Goal: Task Accomplishment & Management: Complete application form

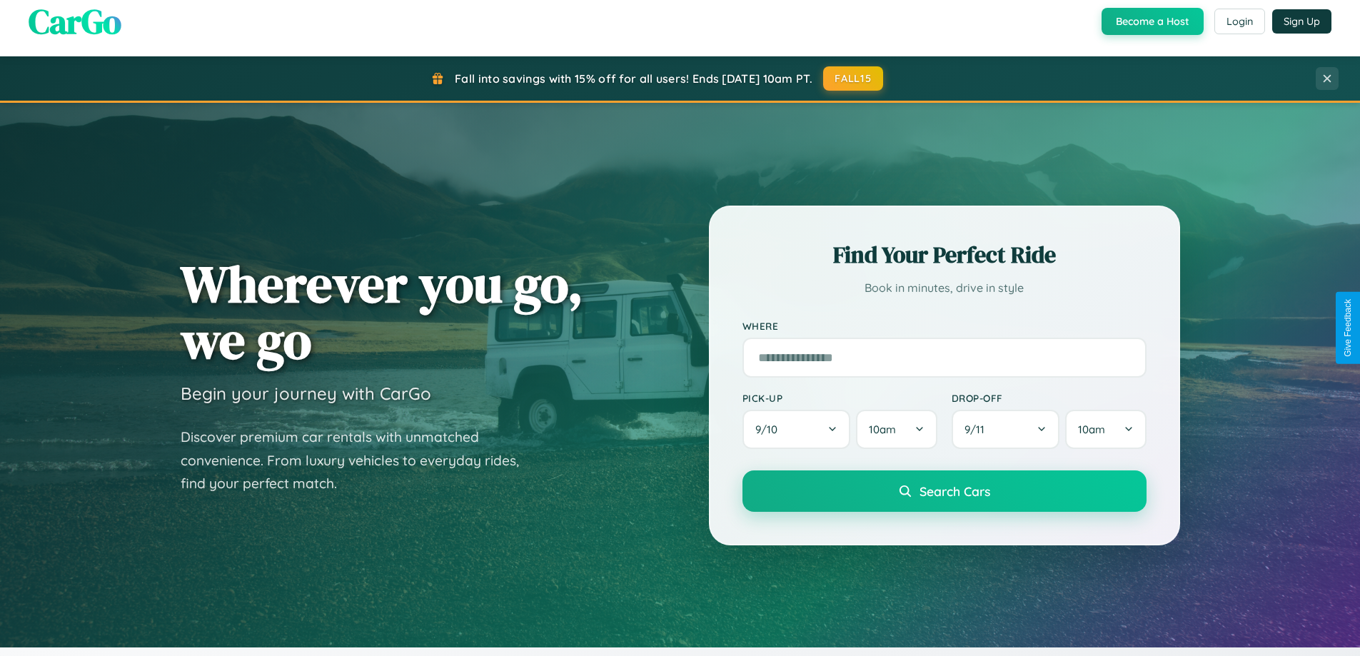
scroll to position [615, 0]
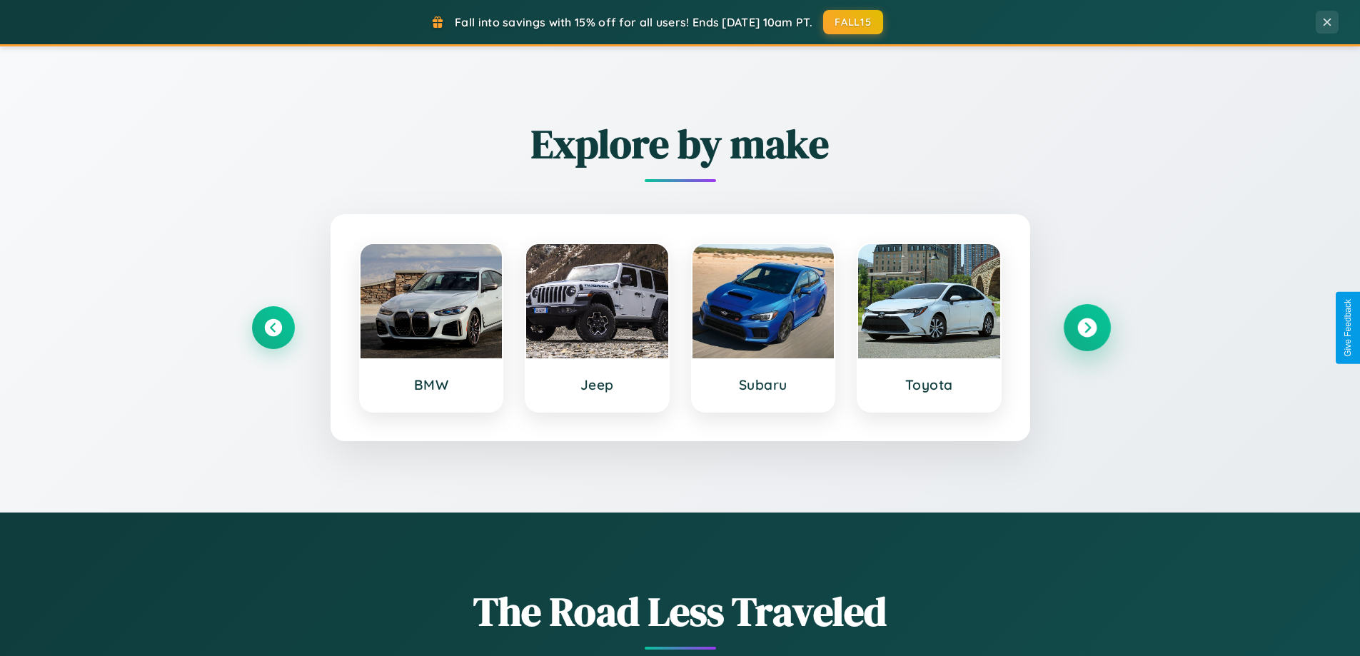
click at [1086, 328] on icon at bounding box center [1086, 327] width 19 height 19
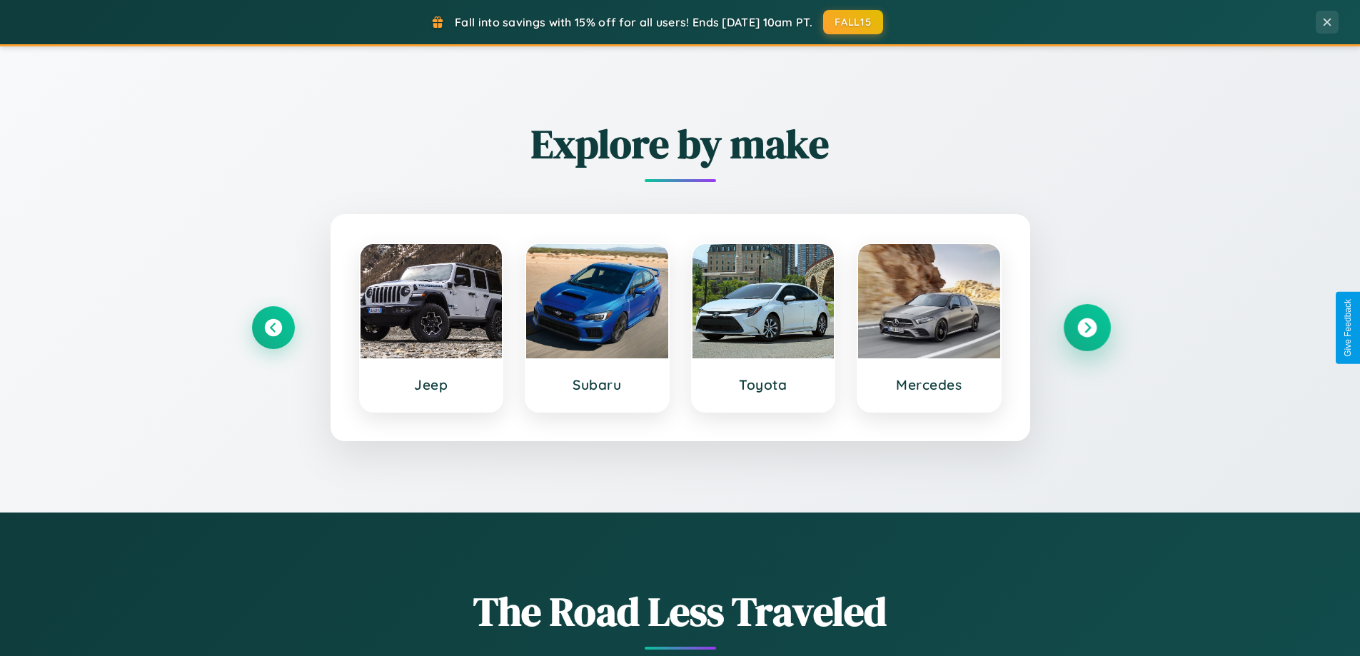
click at [1086, 328] on icon at bounding box center [1086, 327] width 19 height 19
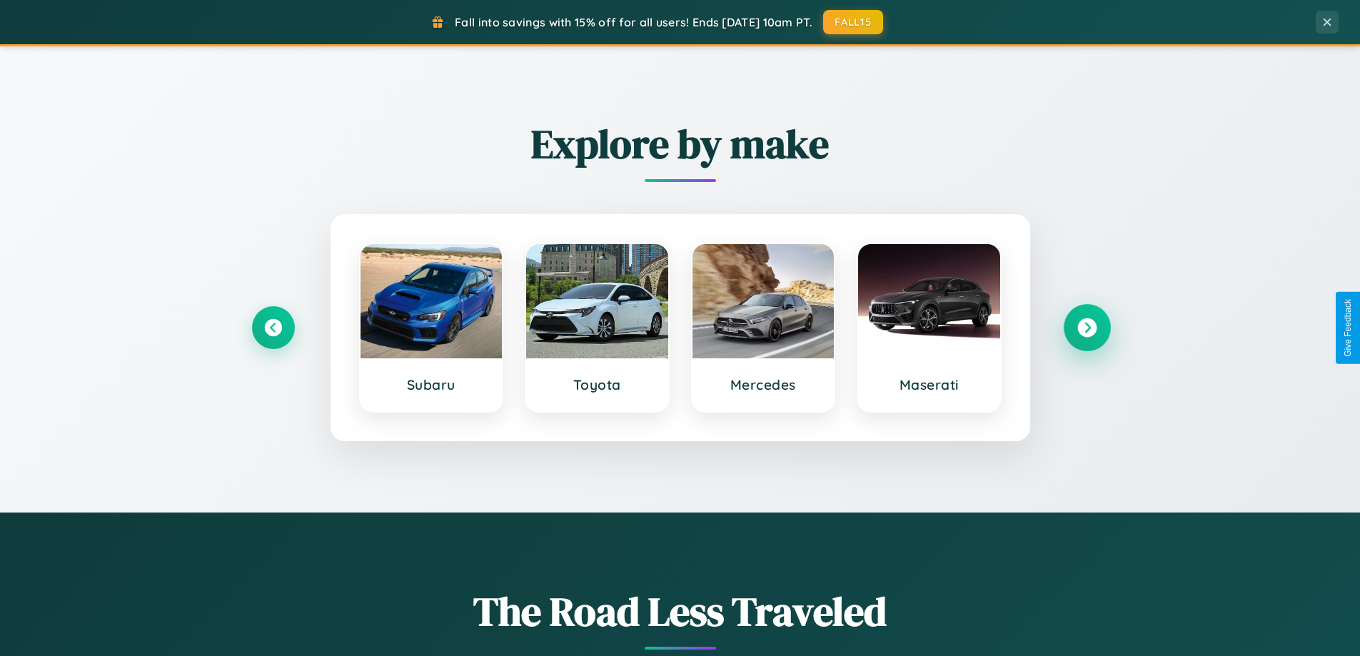
click at [1086, 328] on icon at bounding box center [1086, 327] width 19 height 19
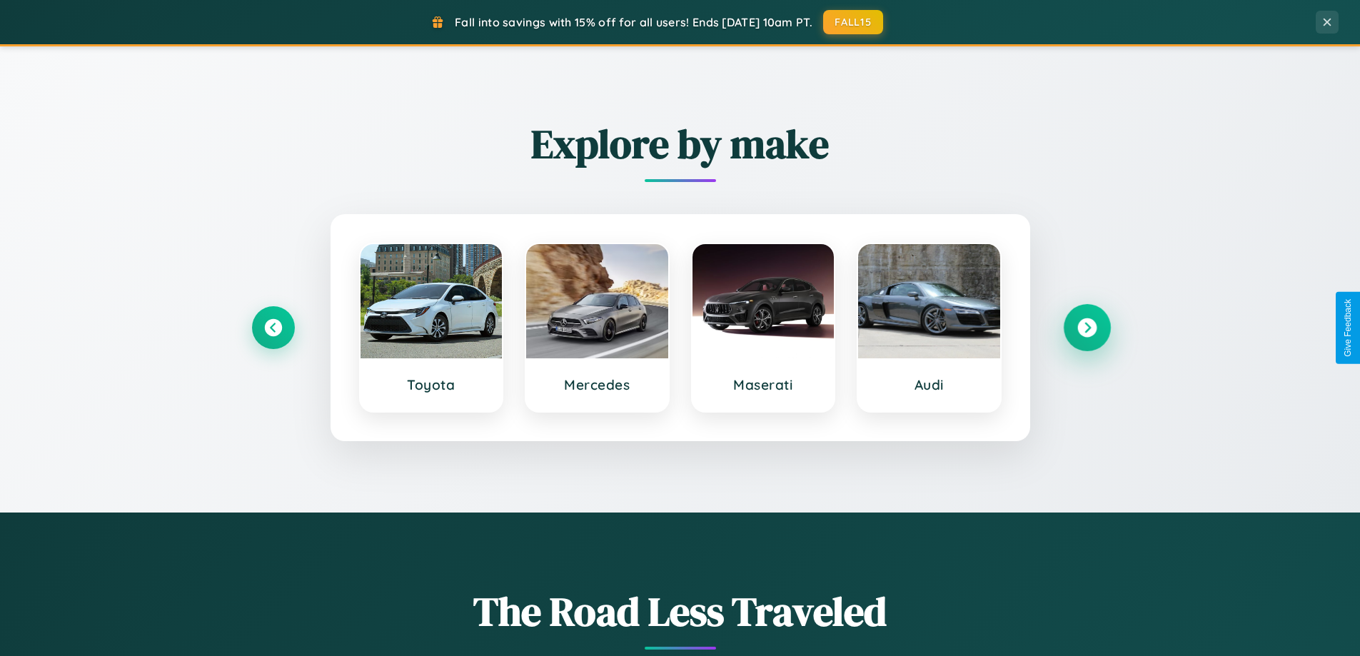
click at [1086, 328] on icon at bounding box center [1086, 327] width 19 height 19
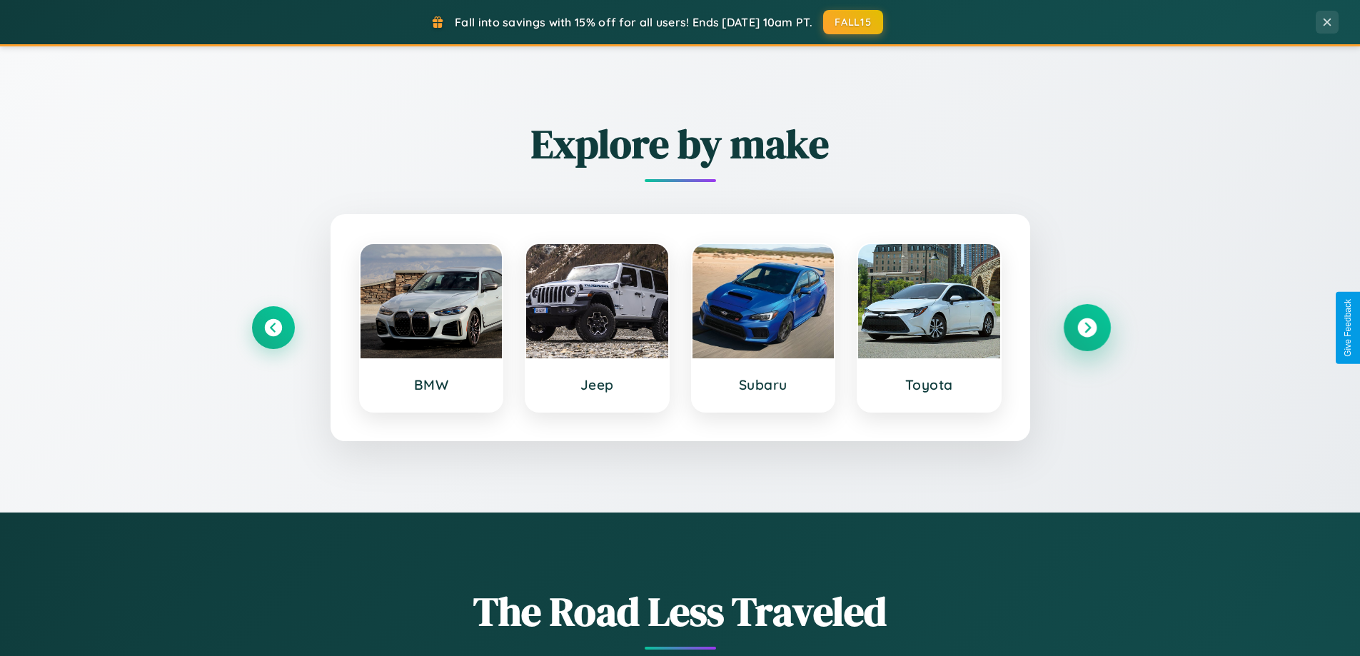
click at [1086, 328] on icon at bounding box center [1086, 327] width 19 height 19
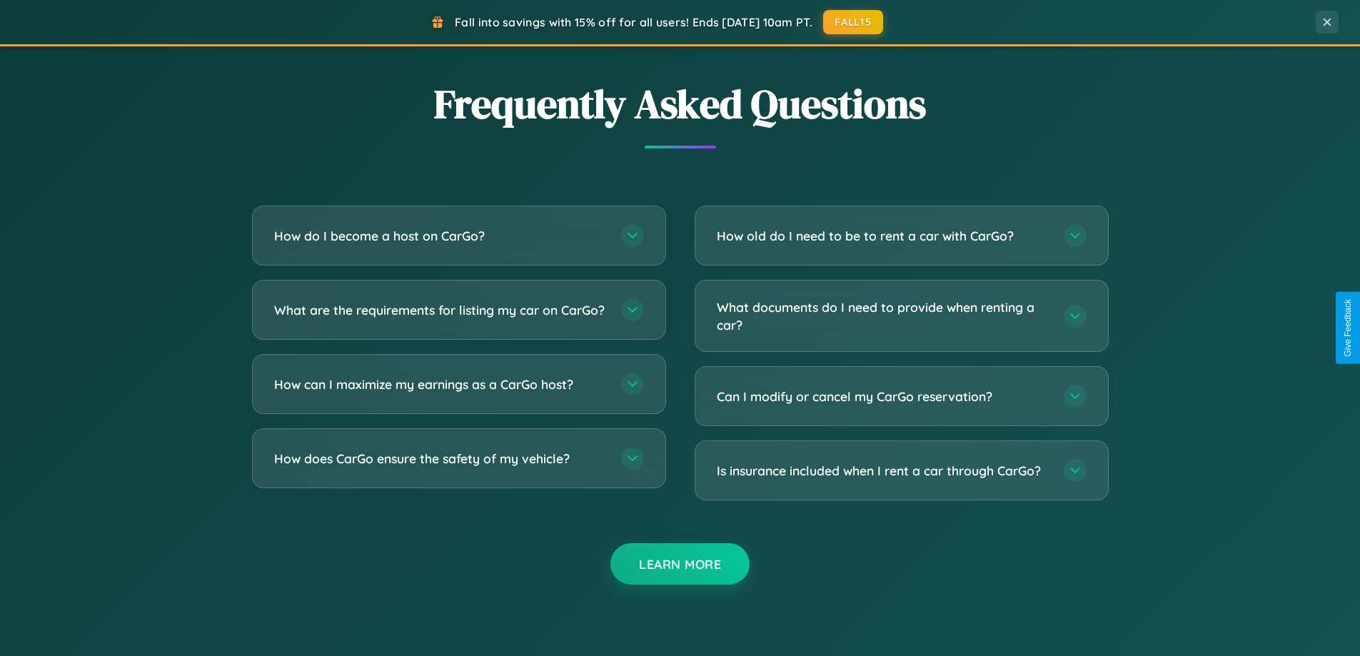
scroll to position [2746, 0]
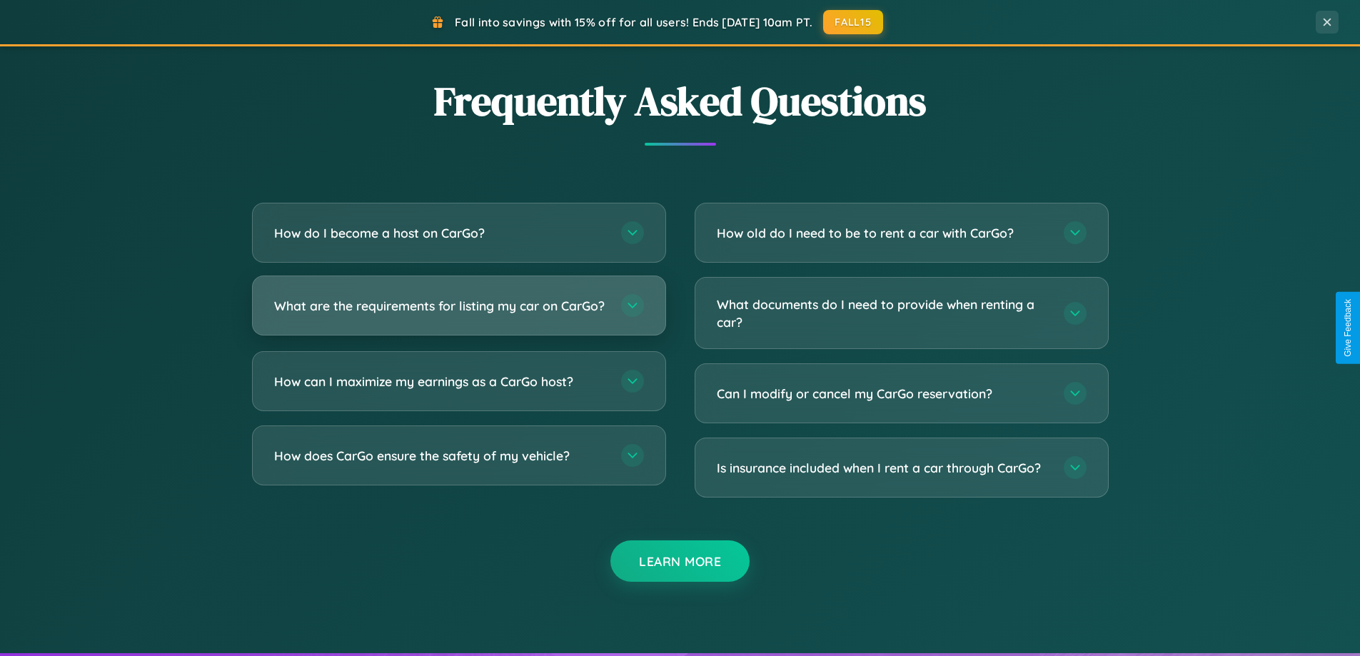
click at [458, 311] on h3 "What are the requirements for listing my car on CarGo?" at bounding box center [440, 306] width 333 height 18
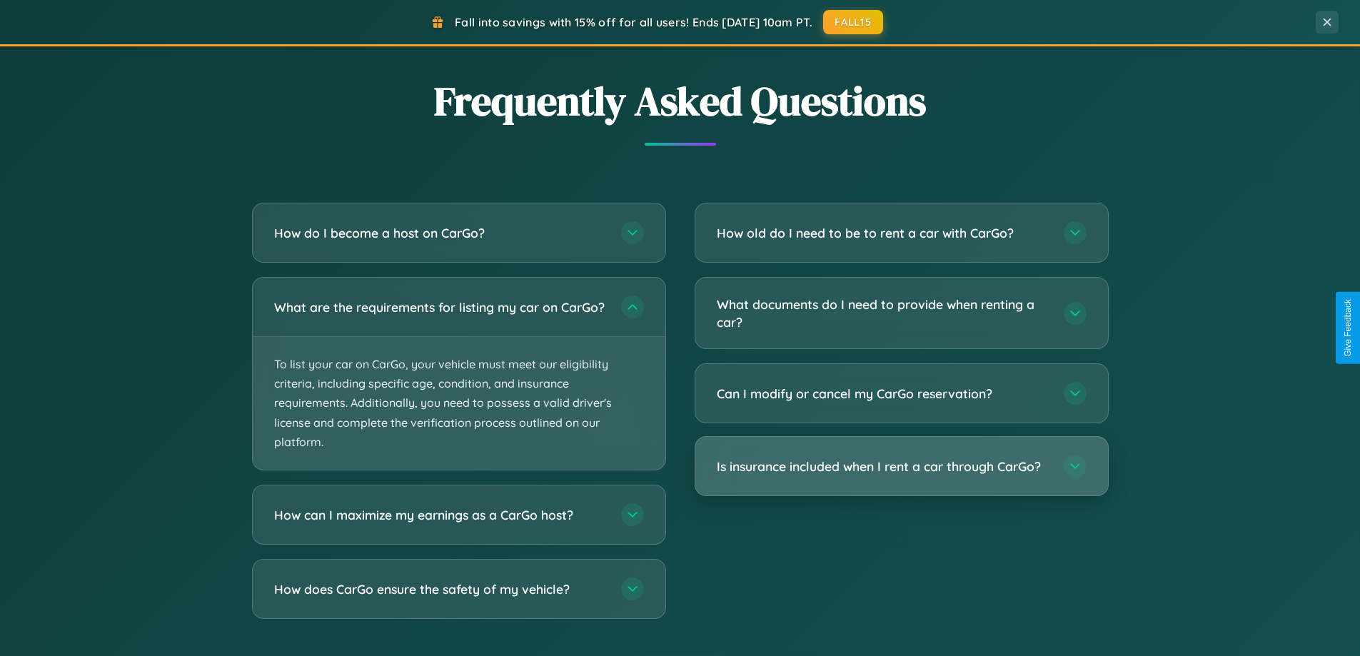
click at [901, 467] on h3 "Is insurance included when I rent a car through CarGo?" at bounding box center [883, 466] width 333 height 18
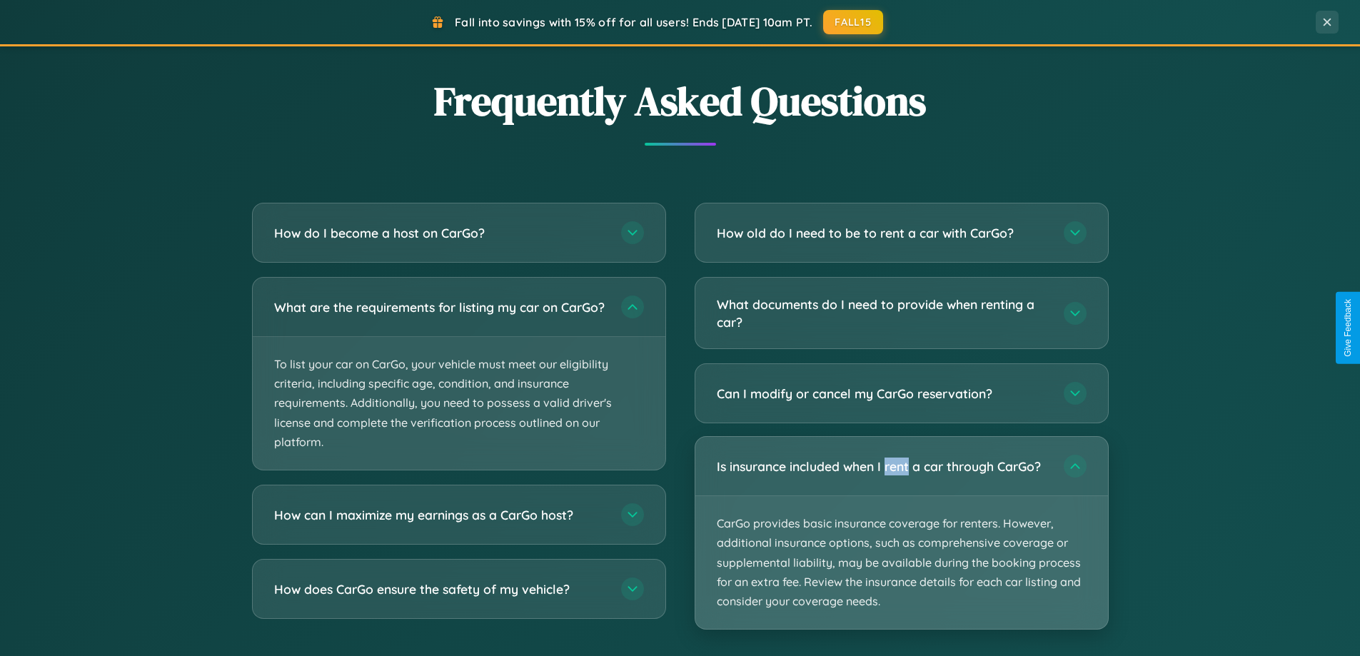
click at [901, 532] on p "CarGo provides basic insurance coverage for renters. However, additional insura…" at bounding box center [901, 562] width 412 height 133
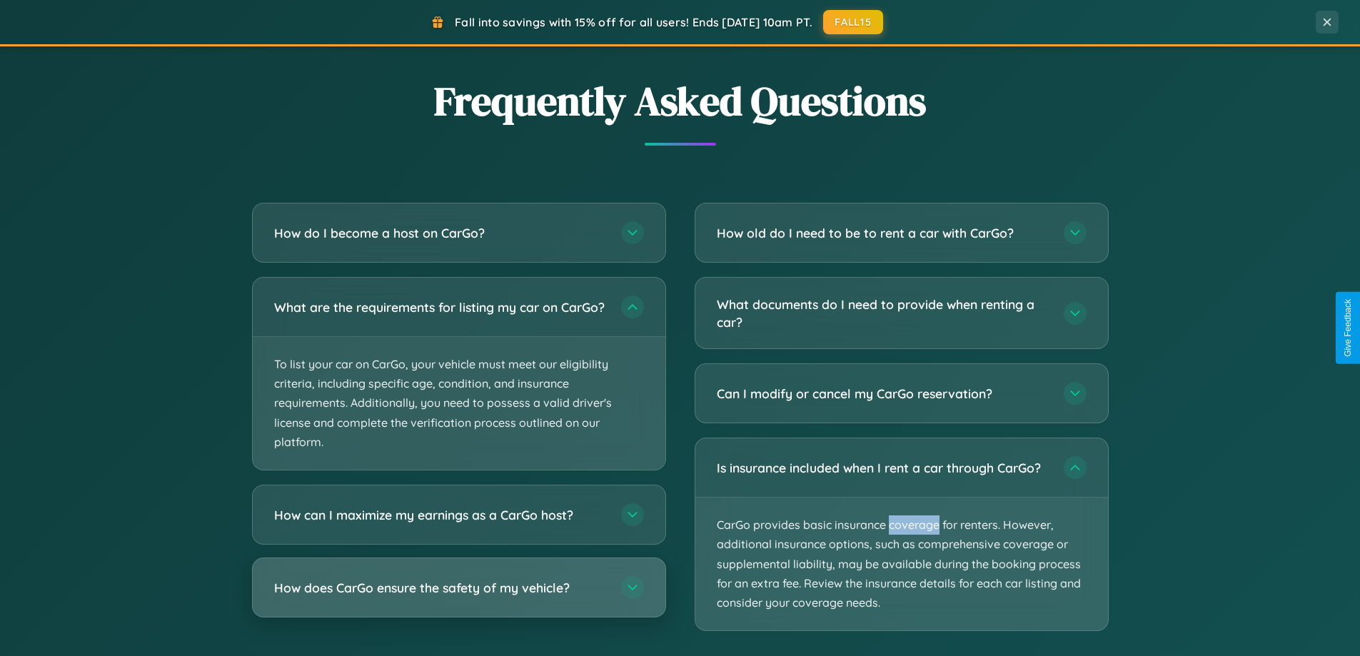
click at [458, 597] on h3 "How does CarGo ensure the safety of my vehicle?" at bounding box center [440, 588] width 333 height 18
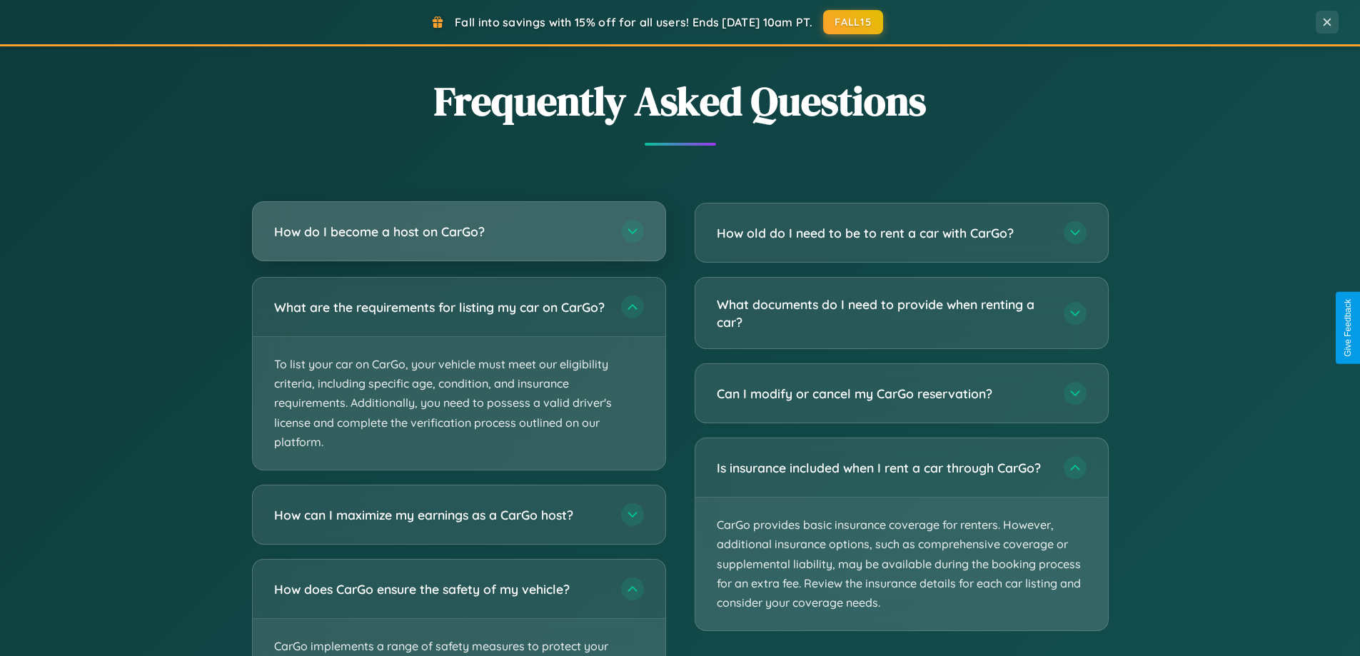
click at [458, 233] on h3 "How do I become a host on CarGo?" at bounding box center [440, 232] width 333 height 18
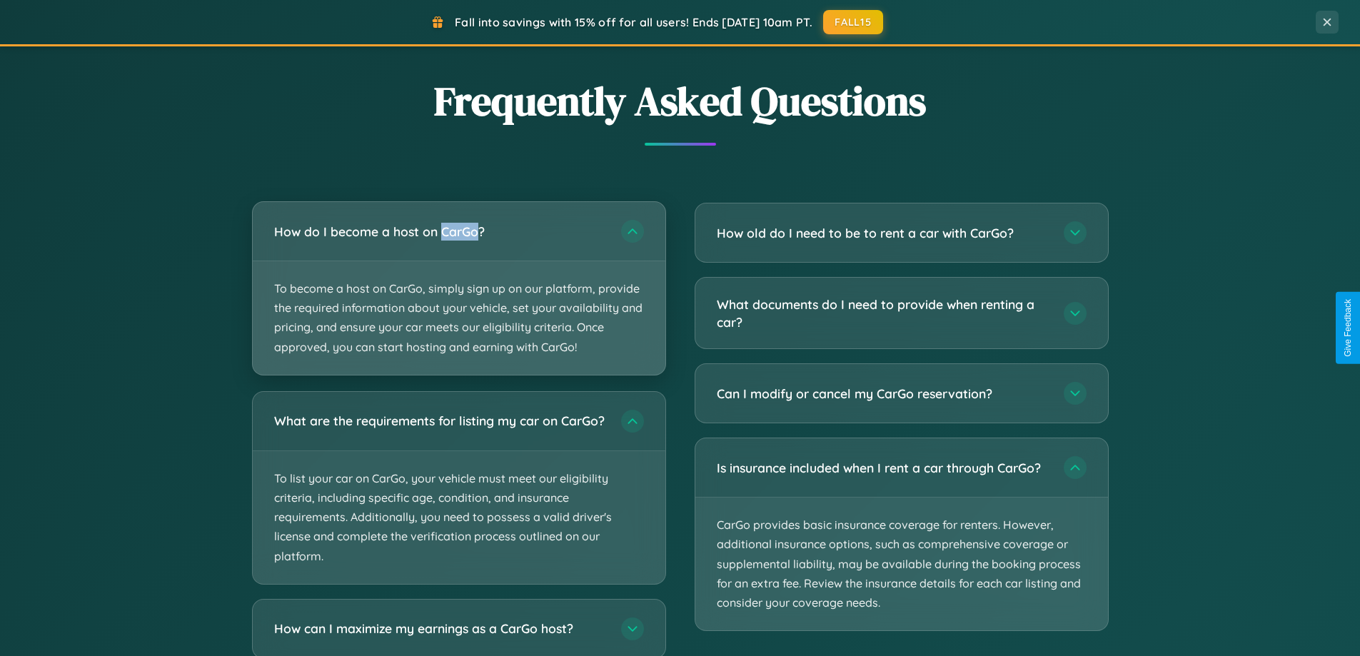
click at [458, 288] on p "To become a host on CarGo, simply sign up on our platform, provide the required…" at bounding box center [459, 317] width 412 height 113
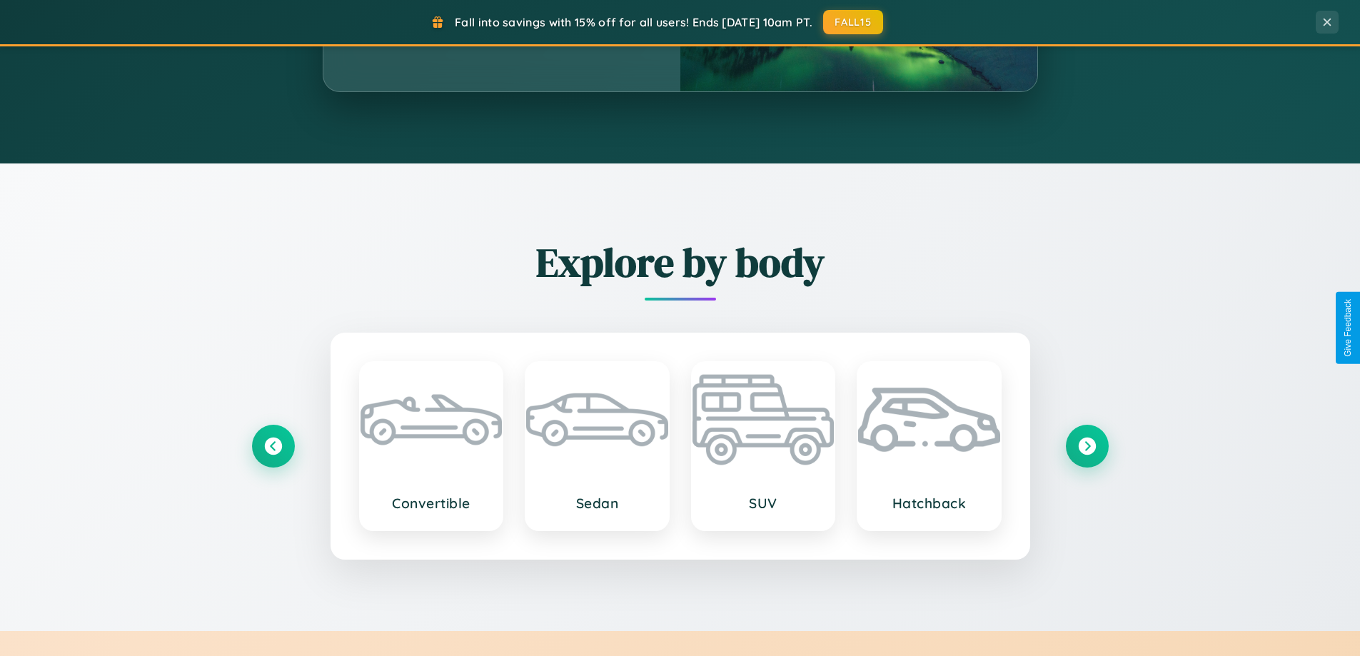
scroll to position [1257, 0]
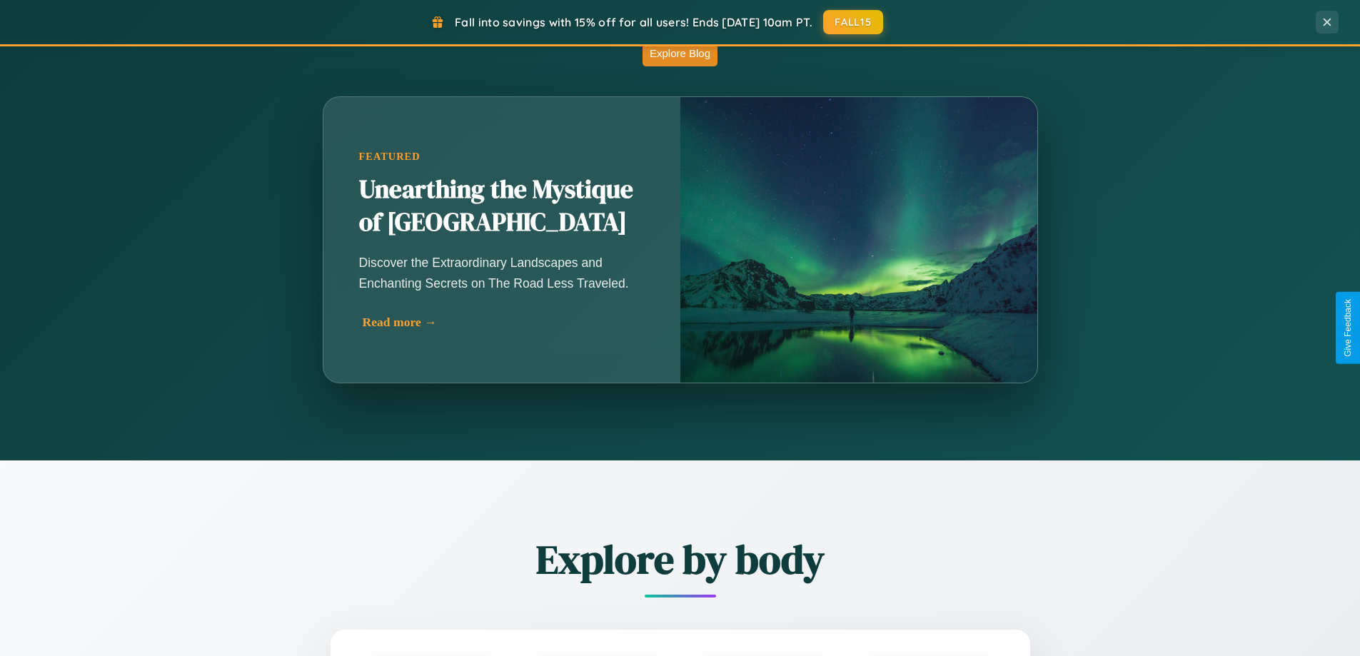
click at [503, 322] on div "Read more →" at bounding box center [505, 322] width 285 height 15
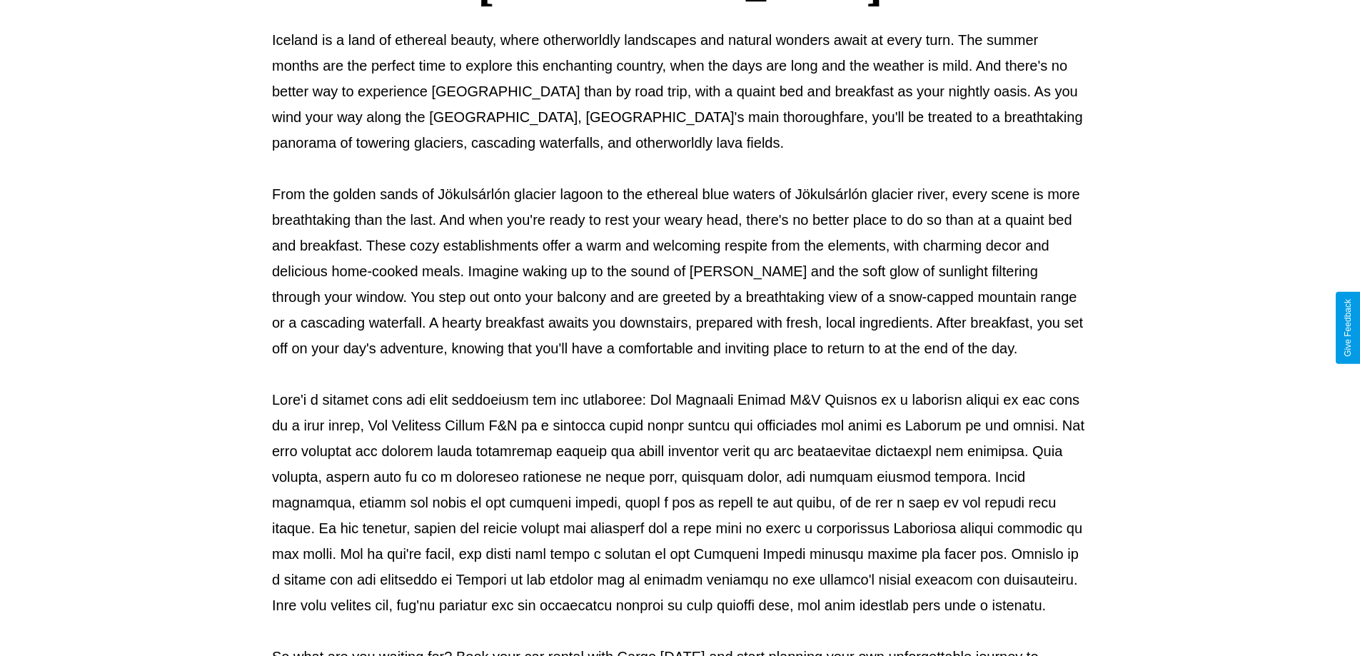
scroll to position [462, 0]
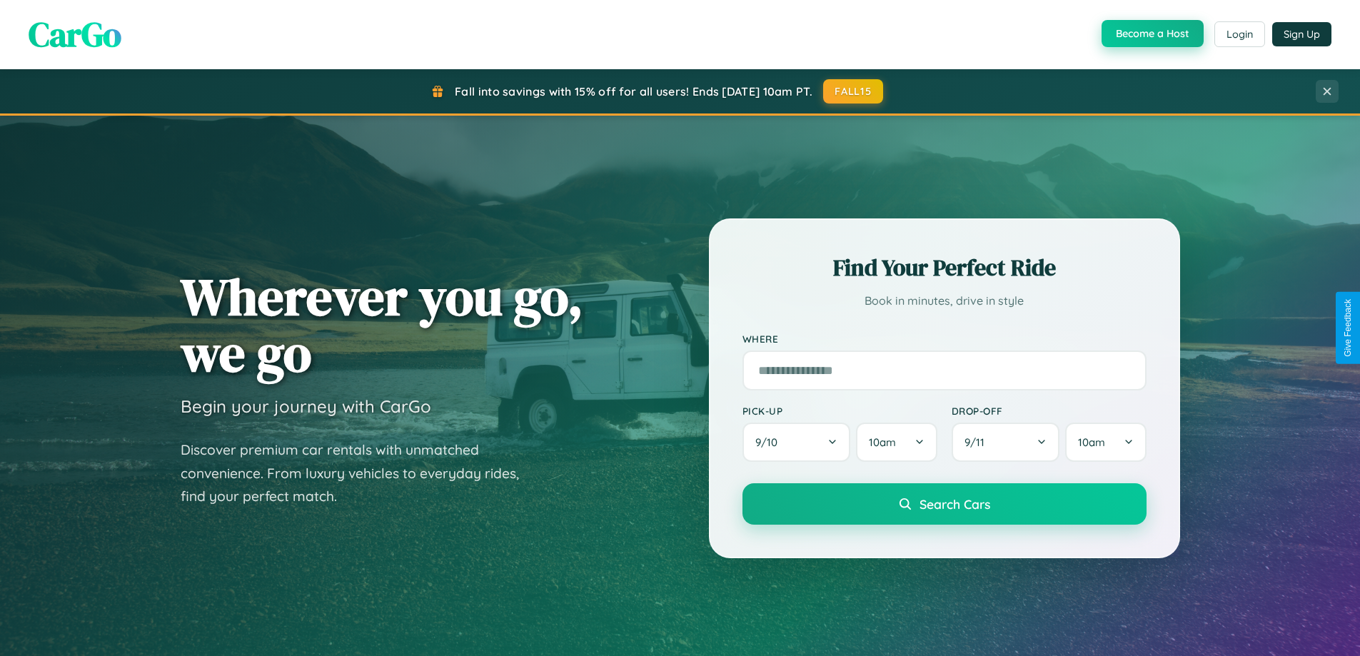
click at [1150, 34] on button "Become a Host" at bounding box center [1152, 33] width 102 height 27
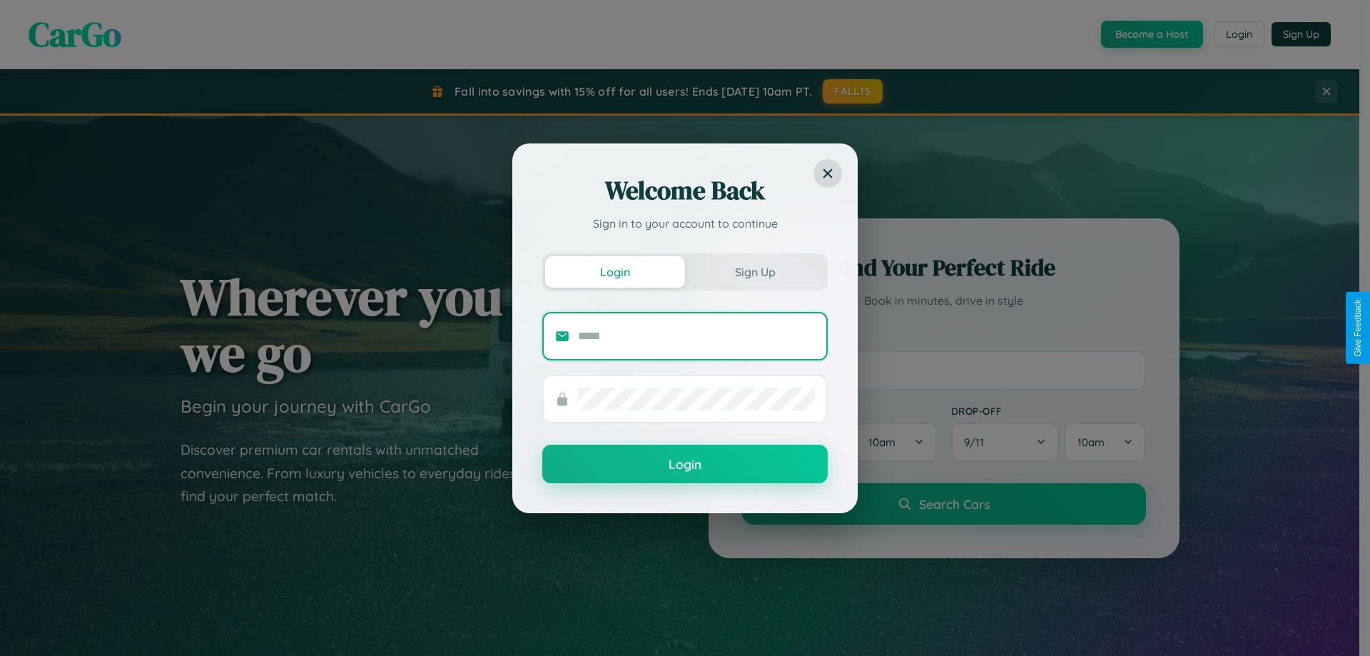
click at [697, 335] on input "text" at bounding box center [696, 336] width 237 height 23
type input "**********"
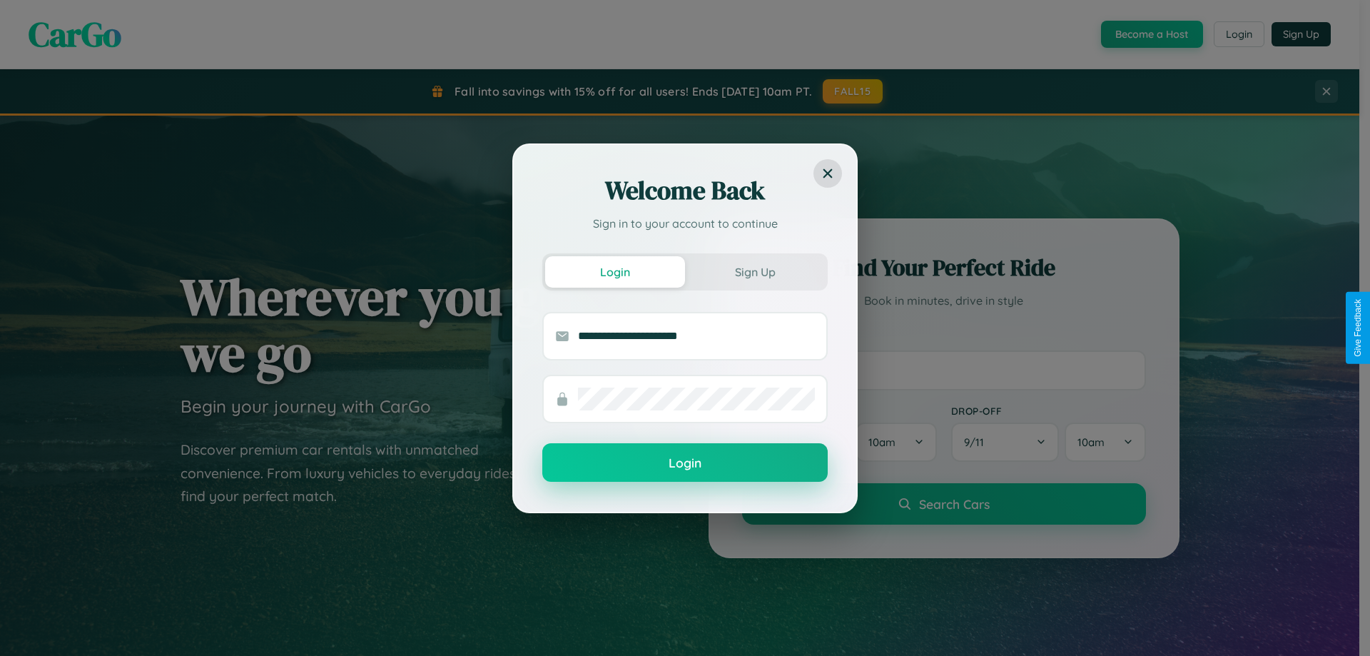
click at [685, 463] on button "Login" at bounding box center [684, 462] width 285 height 39
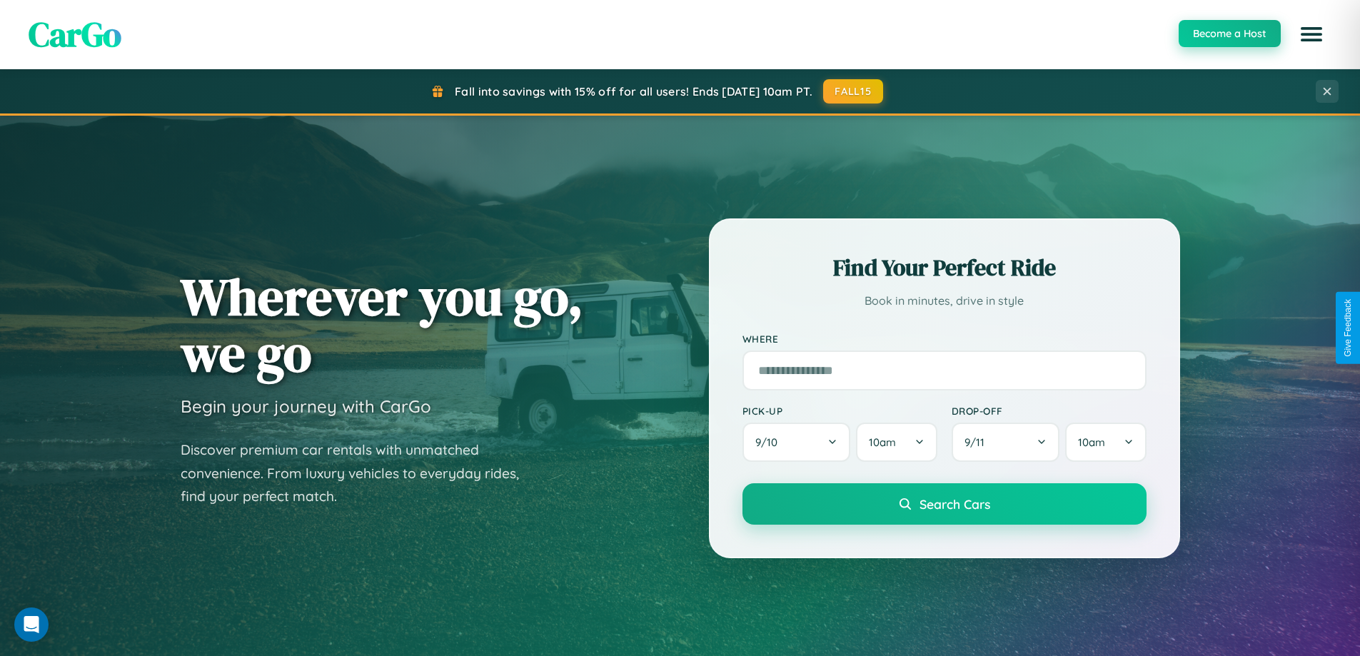
click at [1228, 34] on button "Become a Host" at bounding box center [1229, 33] width 102 height 27
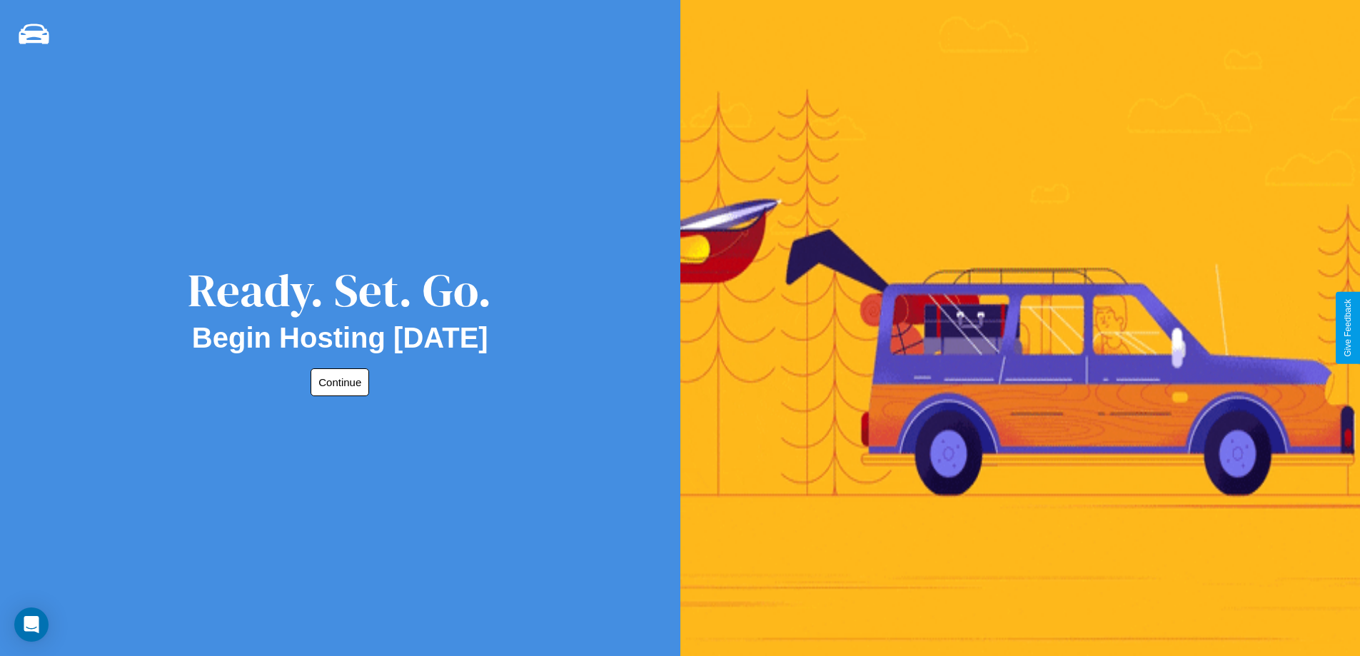
click at [337, 382] on button "Continue" at bounding box center [339, 382] width 59 height 28
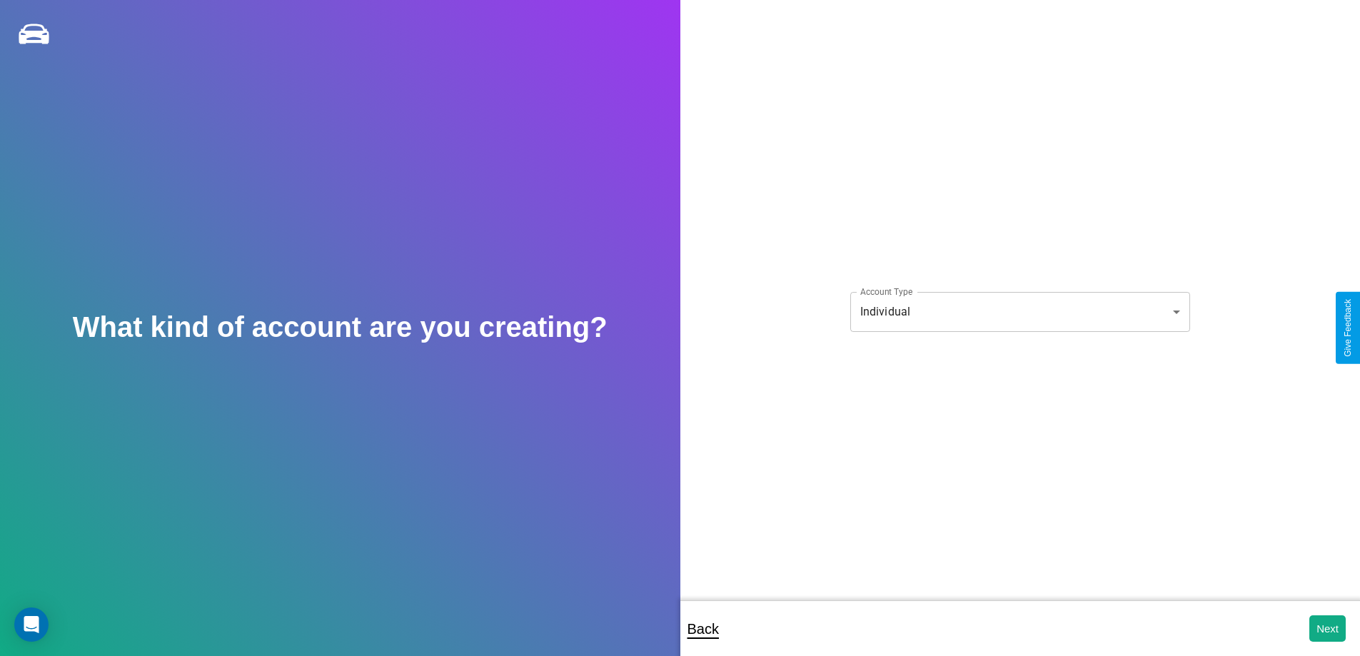
click at [1019, 311] on body "**********" at bounding box center [680, 337] width 1360 height 675
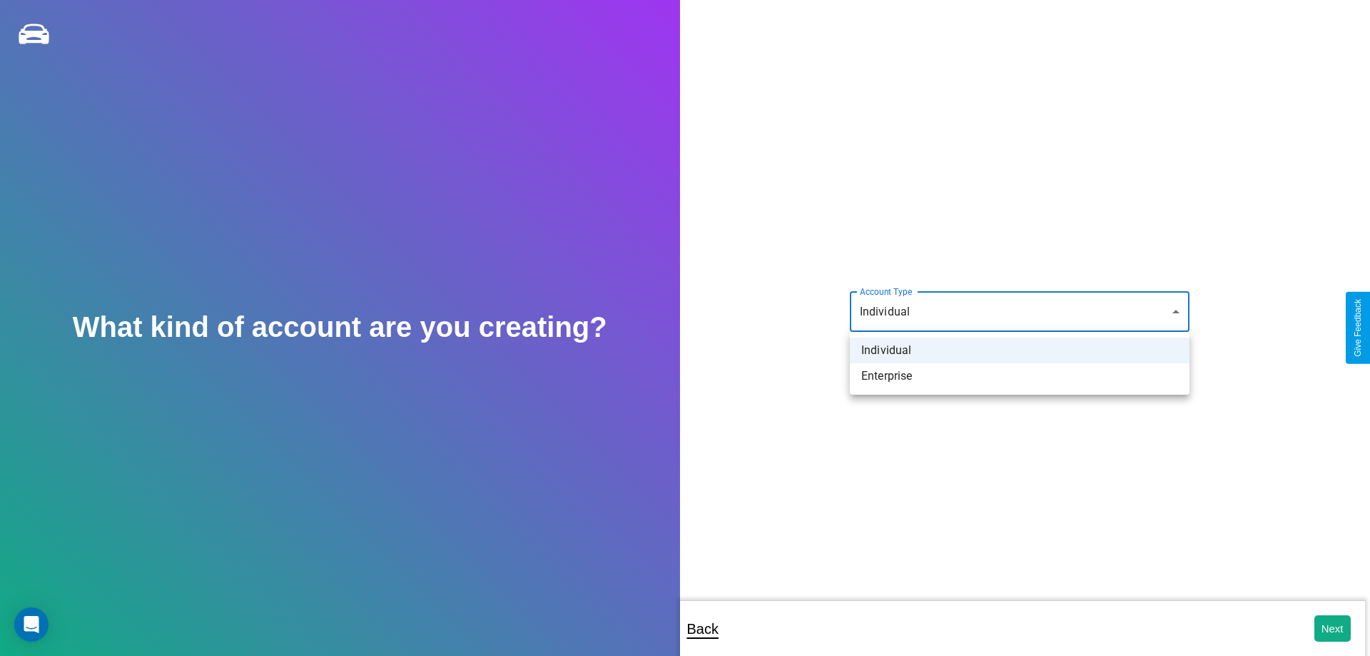
click at [1020, 350] on li "Individual" at bounding box center [1020, 351] width 340 height 26
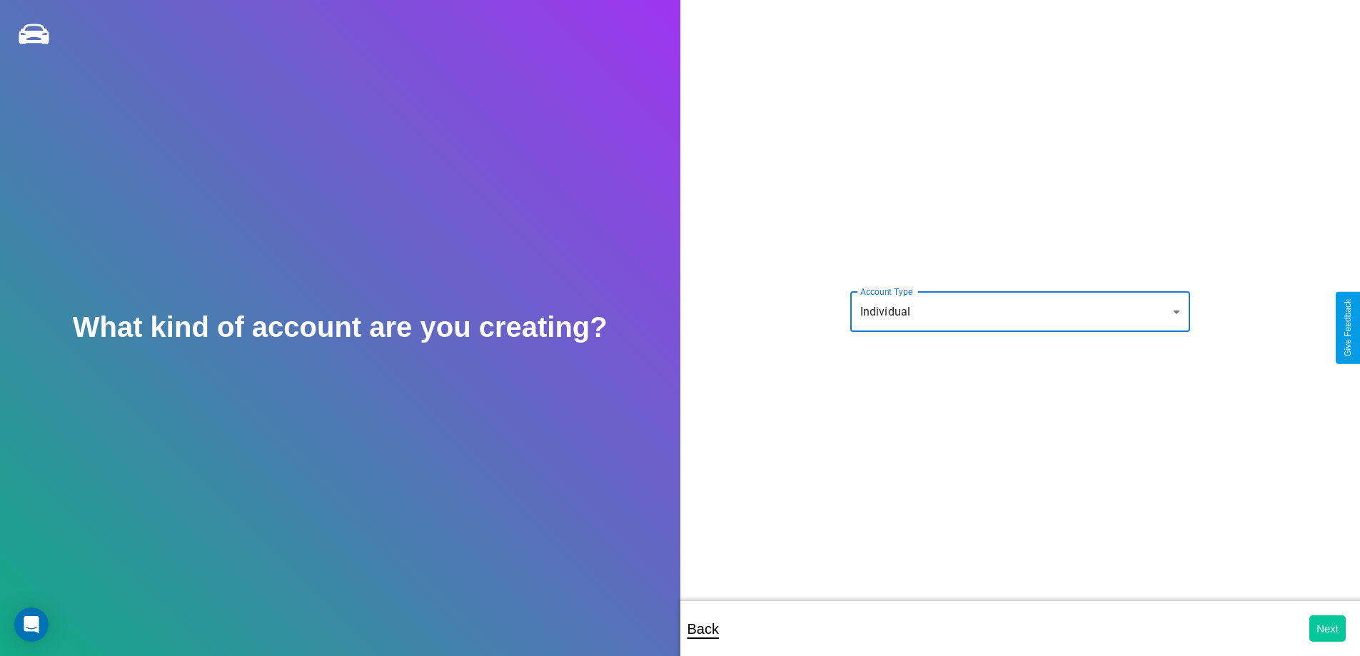
click at [1327, 628] on button "Next" at bounding box center [1327, 628] width 36 height 26
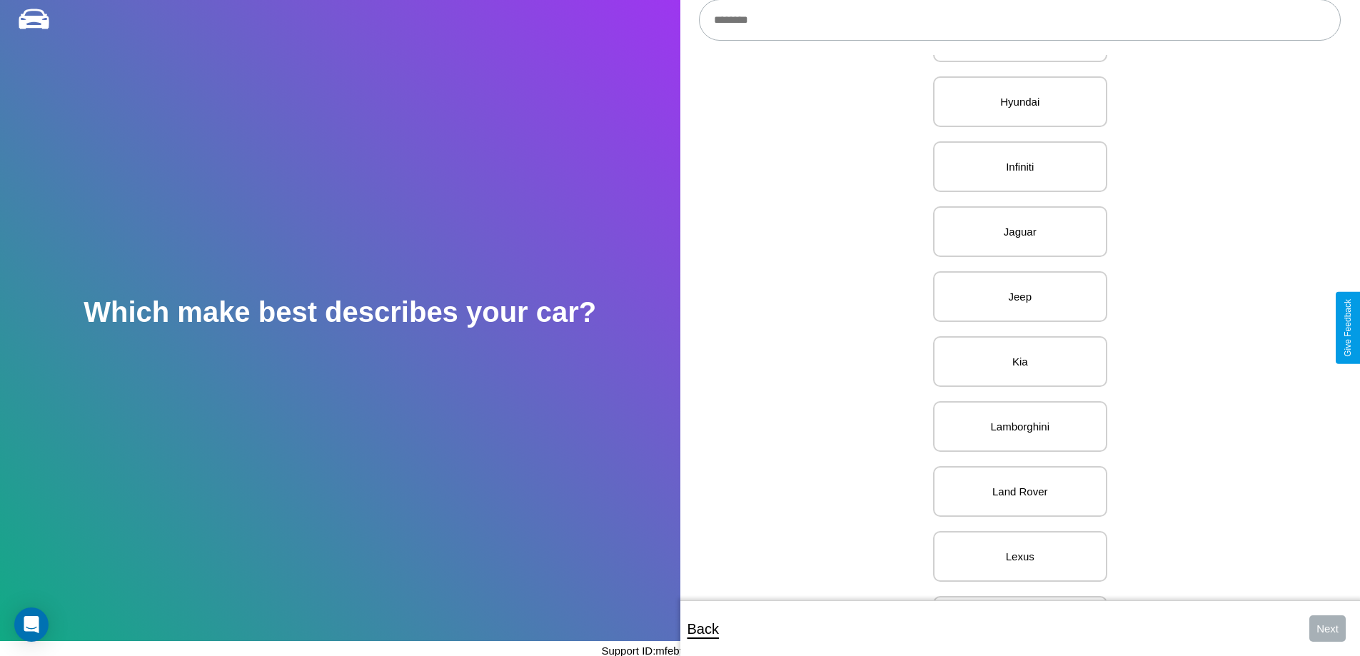
scroll to position [1138, 0]
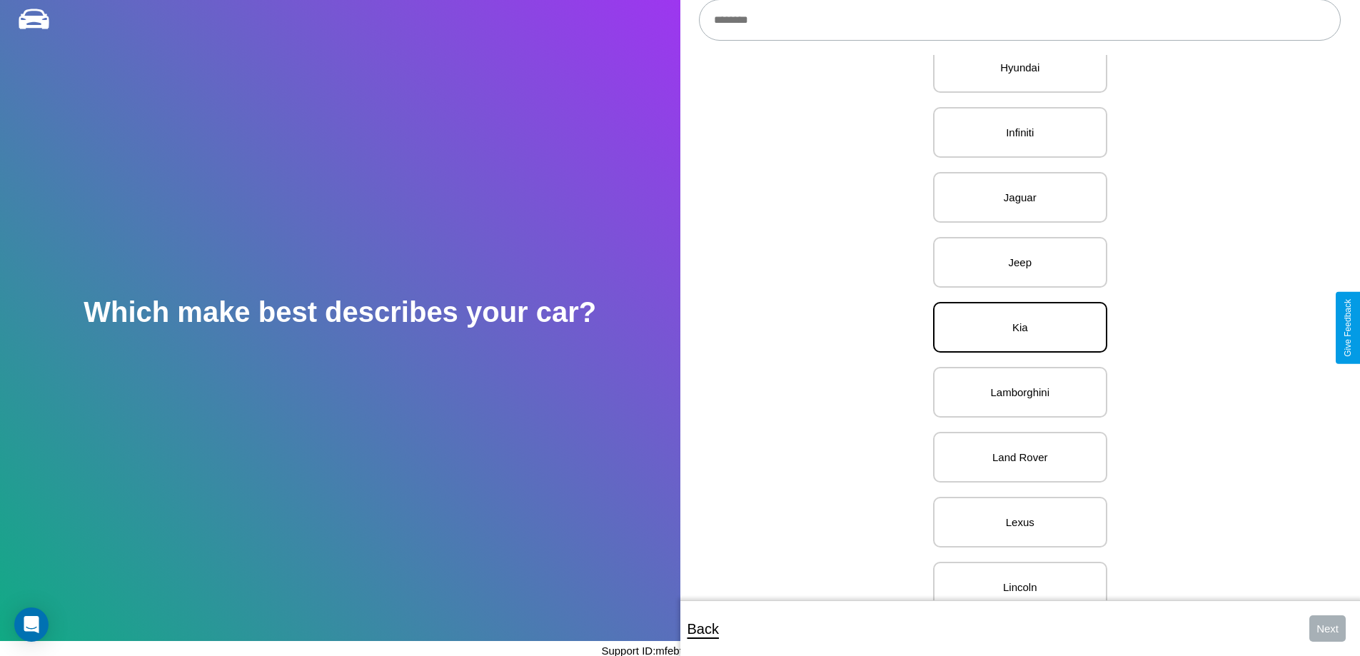
click at [1014, 328] on p "Kia" at bounding box center [1019, 327] width 143 height 19
click at [1327, 628] on button "Next" at bounding box center [1327, 628] width 36 height 26
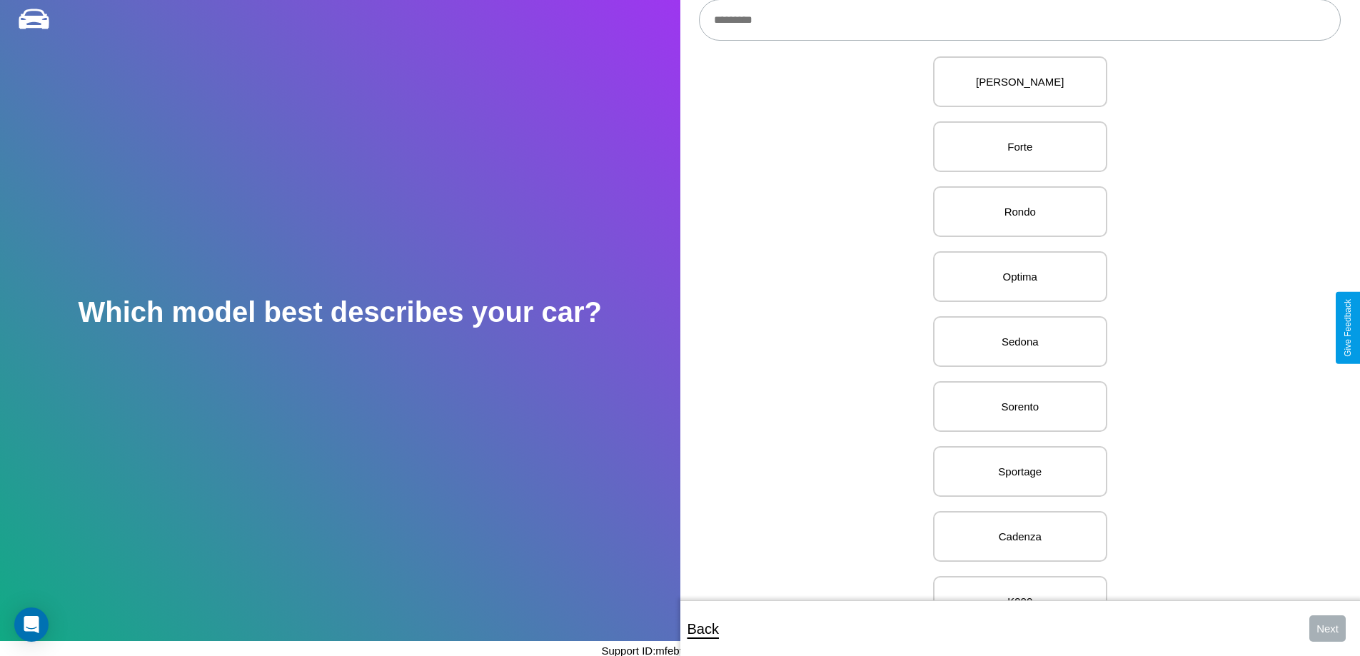
scroll to position [163, 0]
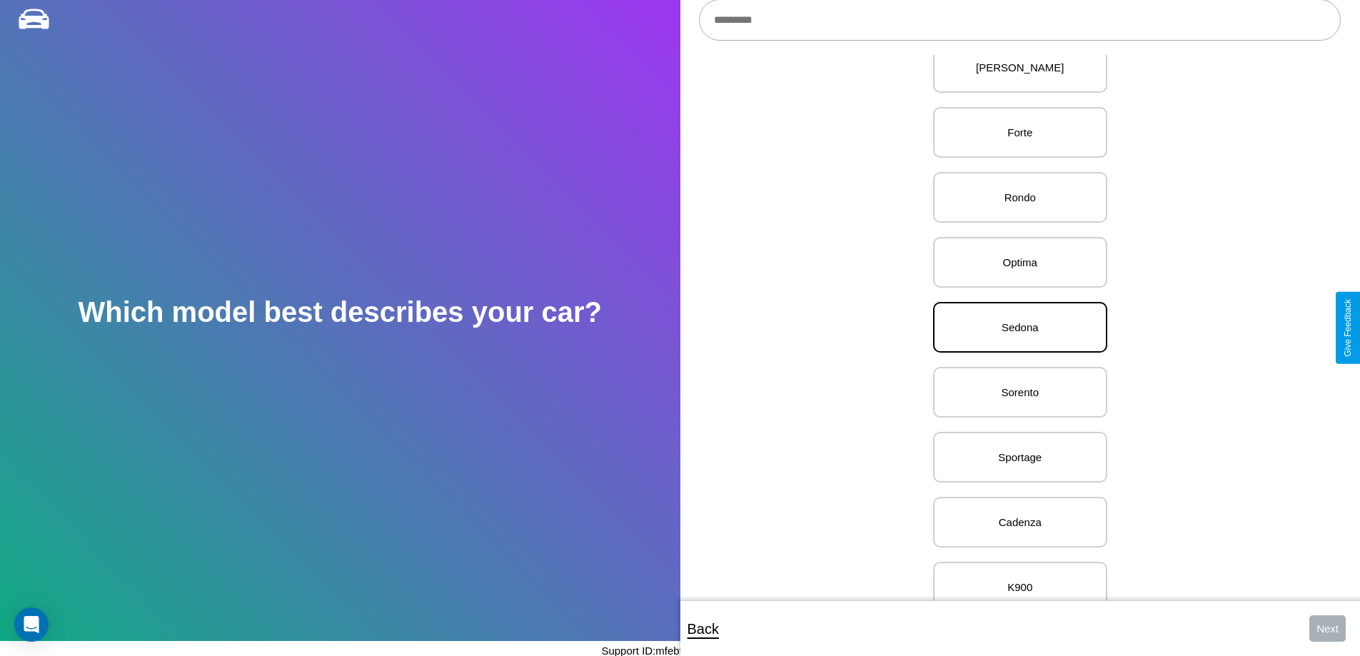
click at [1014, 328] on p "Sedona" at bounding box center [1019, 327] width 143 height 19
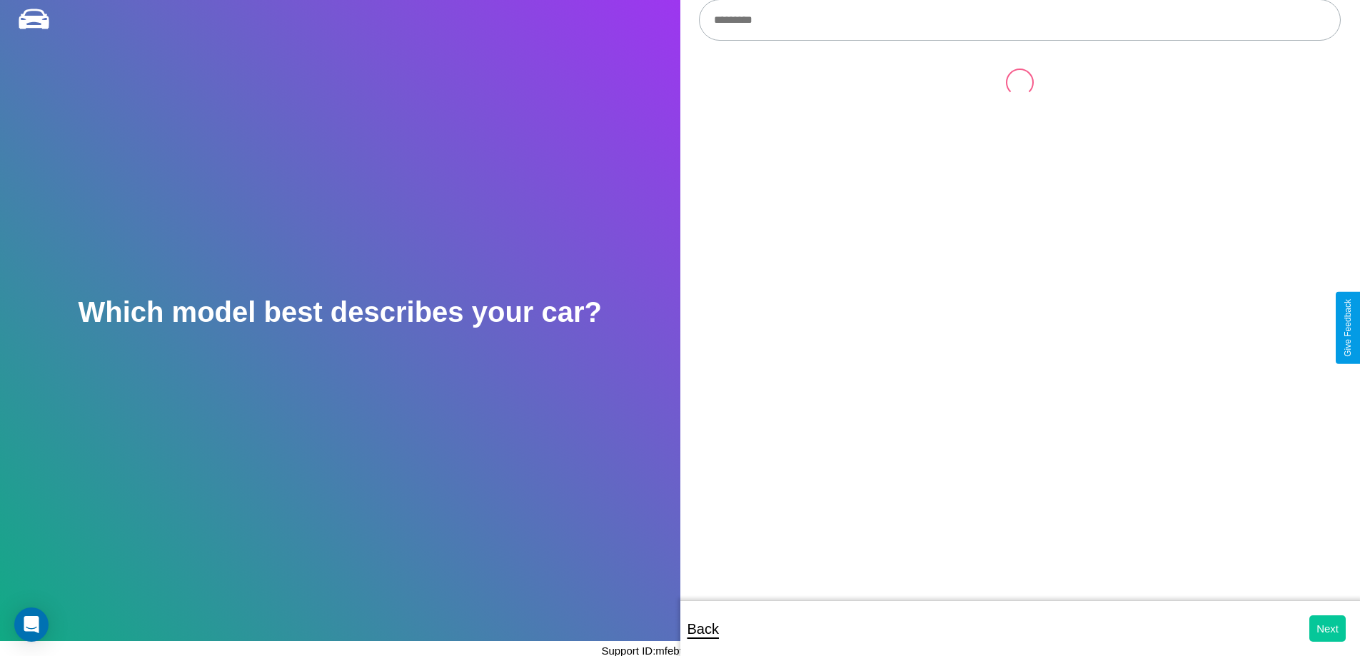
click at [1327, 628] on button "Next" at bounding box center [1327, 628] width 36 height 26
select select "*****"
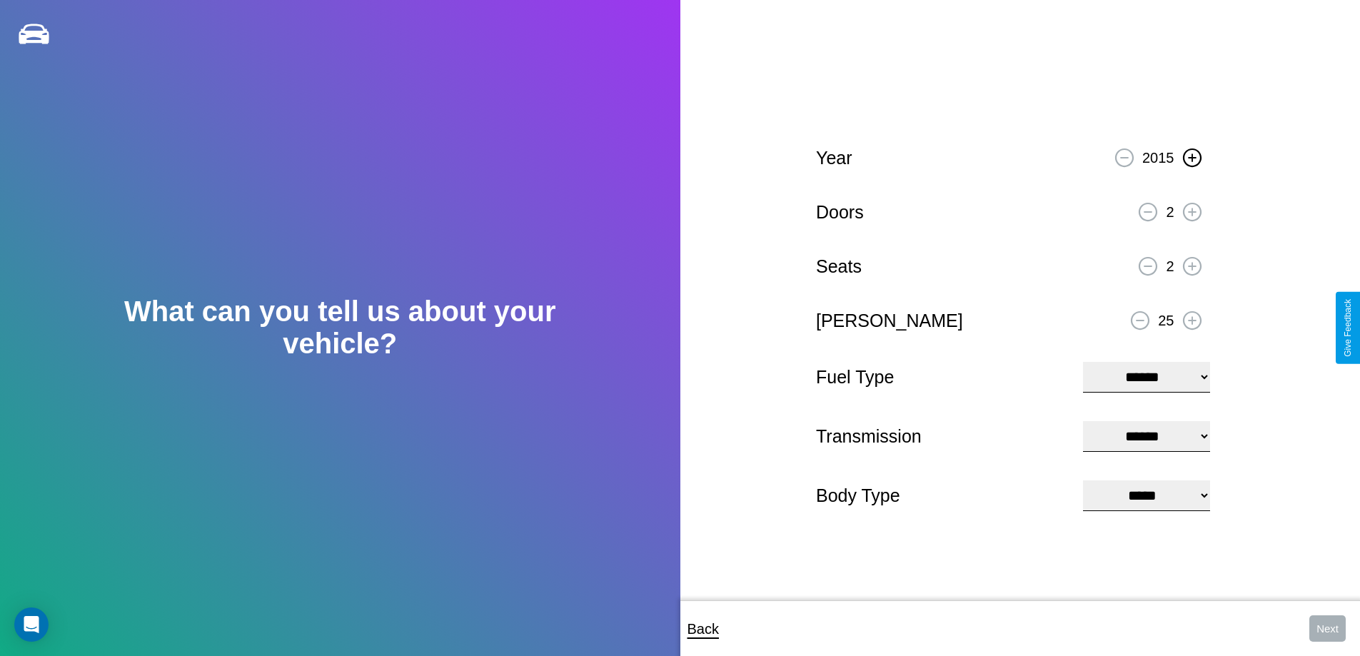
click at [1191, 156] on icon at bounding box center [1192, 157] width 8 height 8
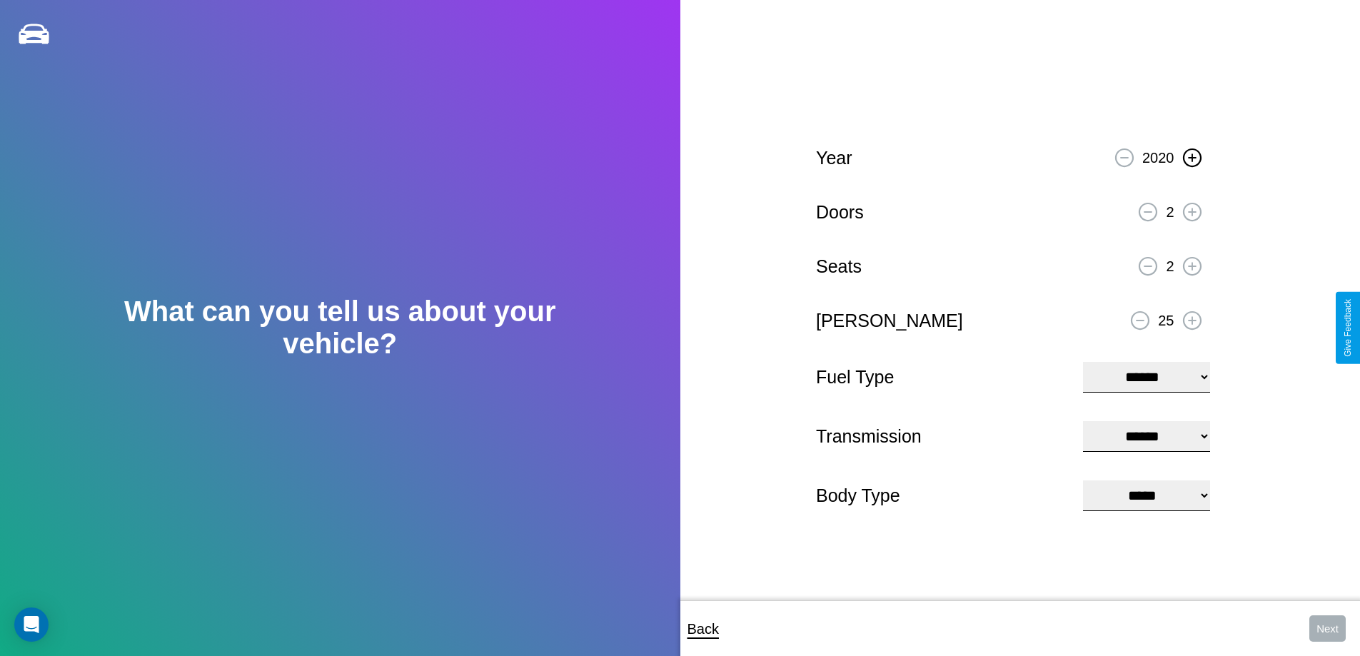
click at [1191, 156] on icon at bounding box center [1192, 157] width 8 height 8
click at [1191, 210] on icon at bounding box center [1192, 212] width 8 height 8
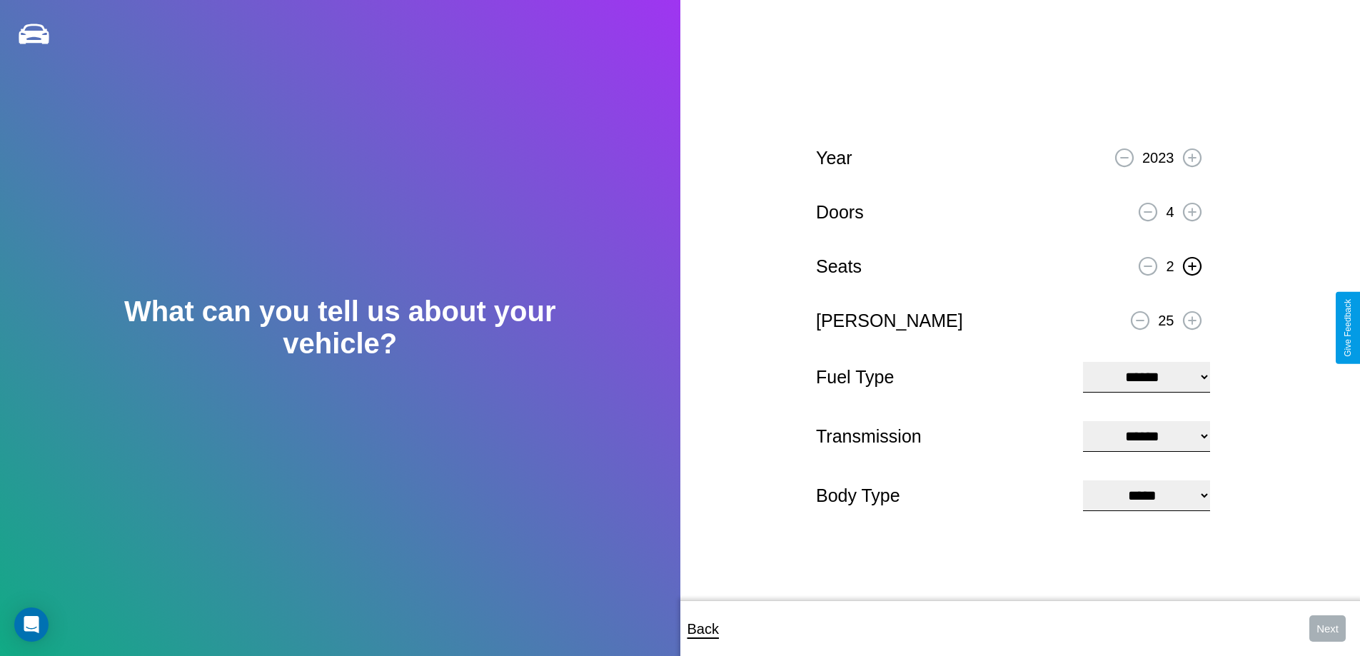
click at [1191, 264] on icon at bounding box center [1192, 266] width 8 height 8
click at [1145, 375] on select "**********" at bounding box center [1146, 377] width 126 height 31
select select "******"
click at [1145, 436] on select "****** ********* ******" at bounding box center [1146, 436] width 126 height 31
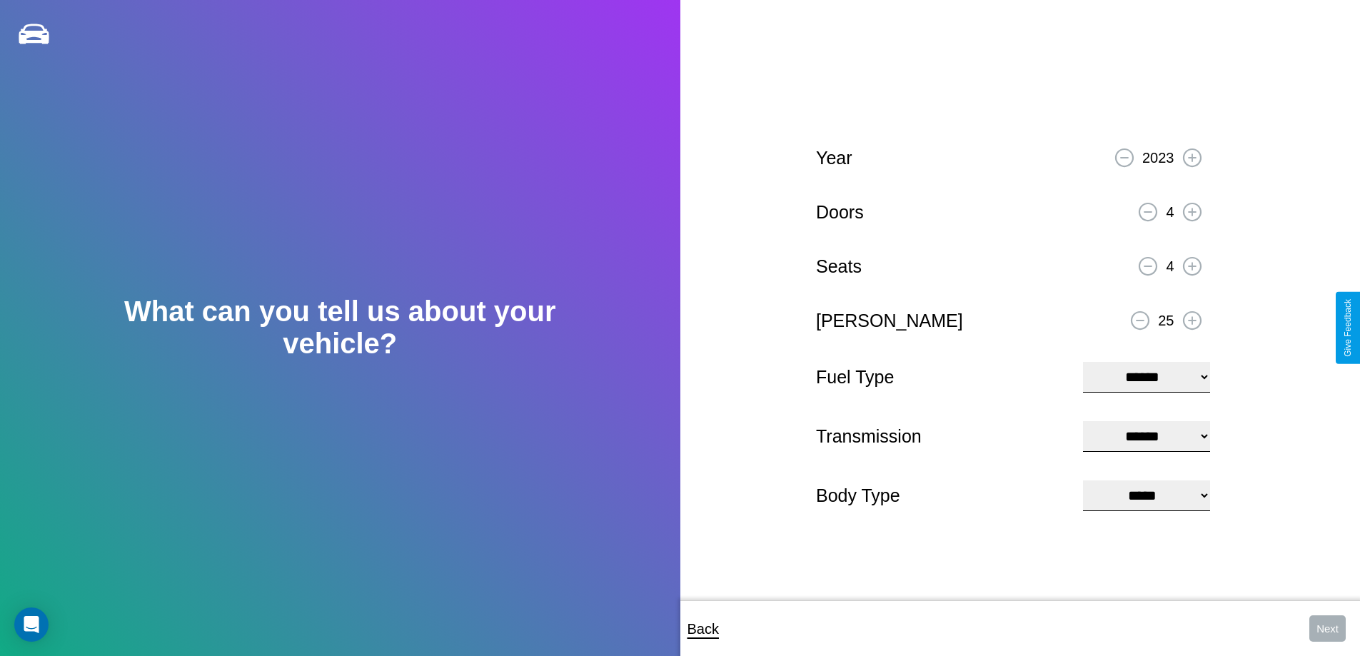
select select "*********"
click at [1145, 497] on select "**********" at bounding box center [1146, 495] width 126 height 31
select select "*******"
click at [1327, 628] on button "Next" at bounding box center [1327, 628] width 36 height 26
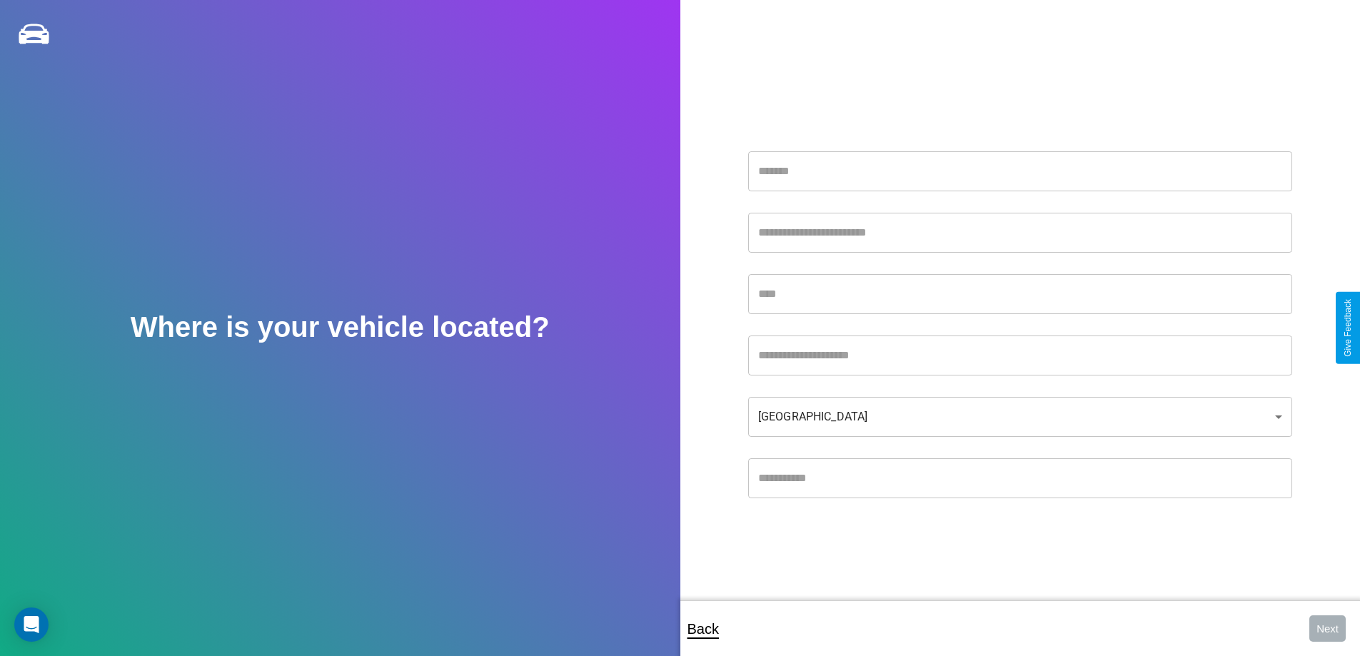
click at [1019, 171] on input "text" at bounding box center [1020, 171] width 544 height 40
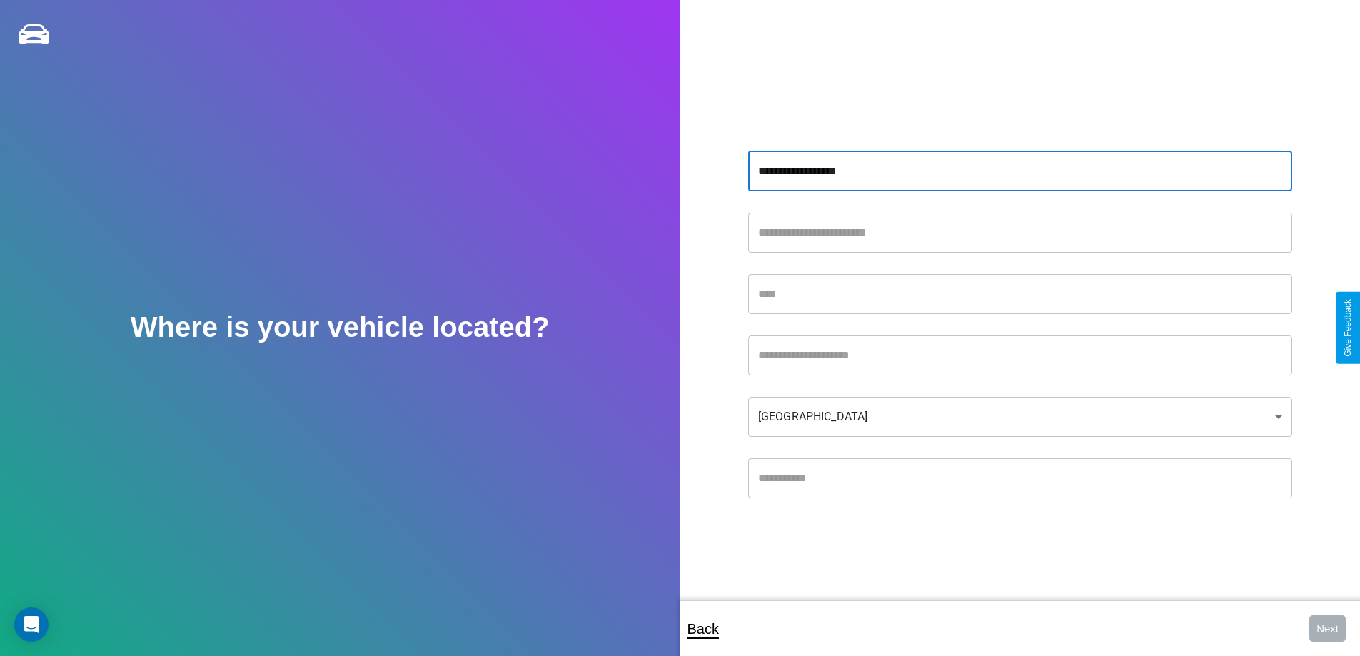
type input "**********"
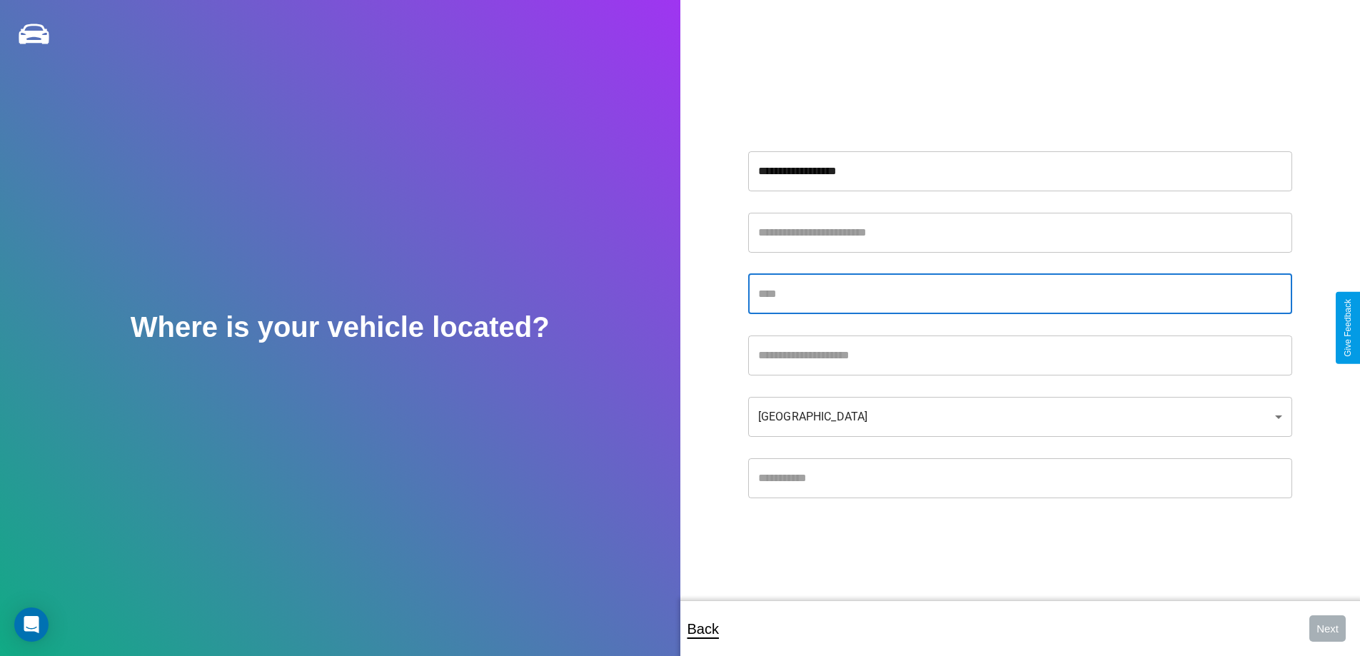
click at [1019, 293] on input "text" at bounding box center [1020, 294] width 544 height 40
type input "********"
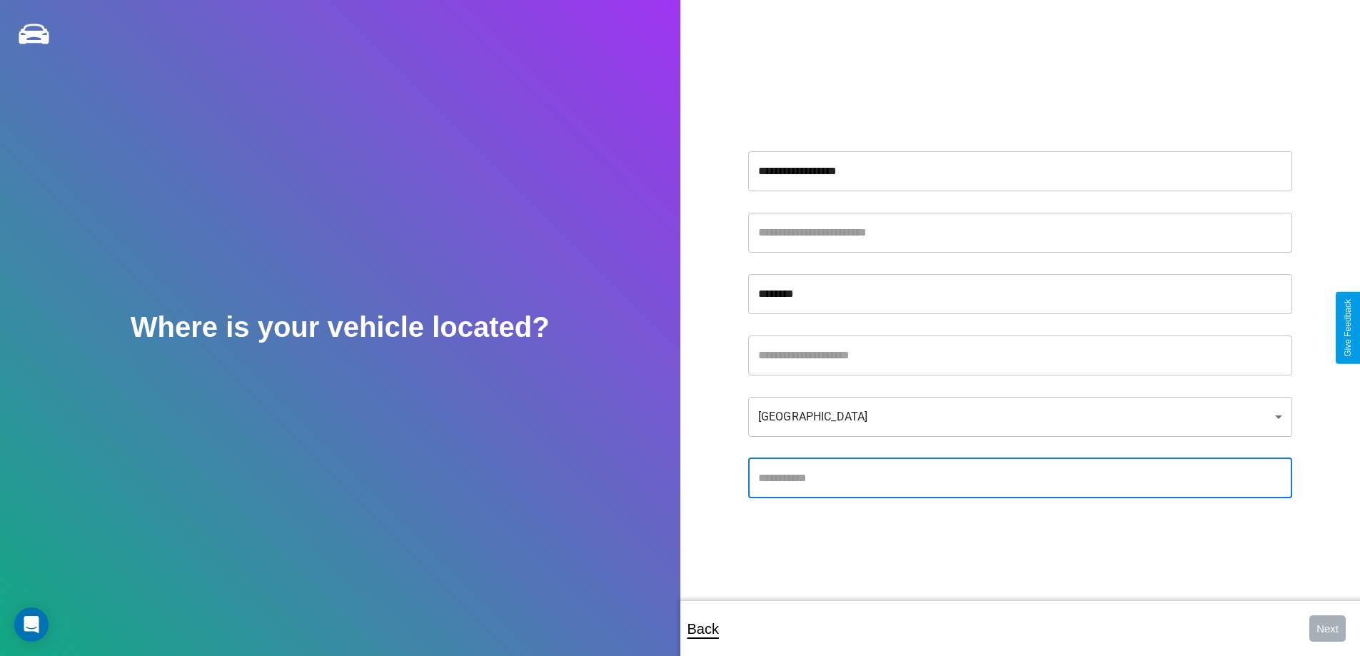
click at [1019, 477] on input "text" at bounding box center [1020, 478] width 544 height 40
type input "*****"
click at [1019, 416] on body "**********" at bounding box center [680, 337] width 1360 height 675
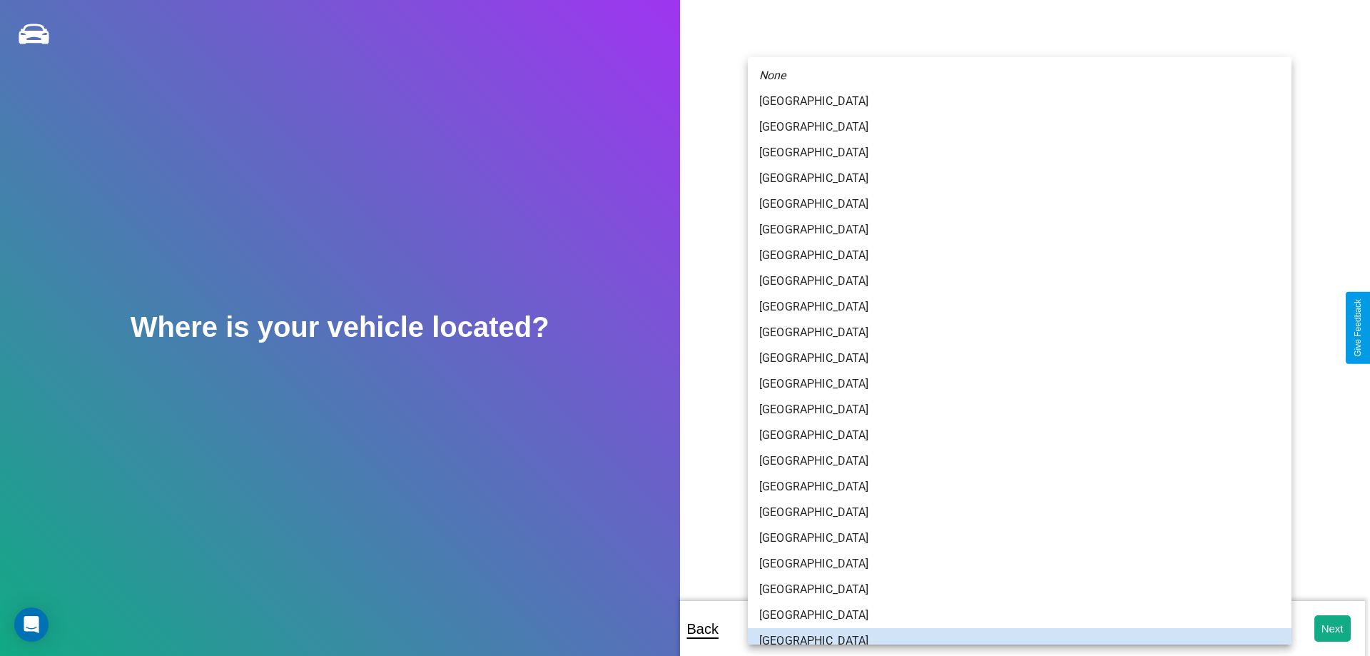
scroll to position [9, 0]
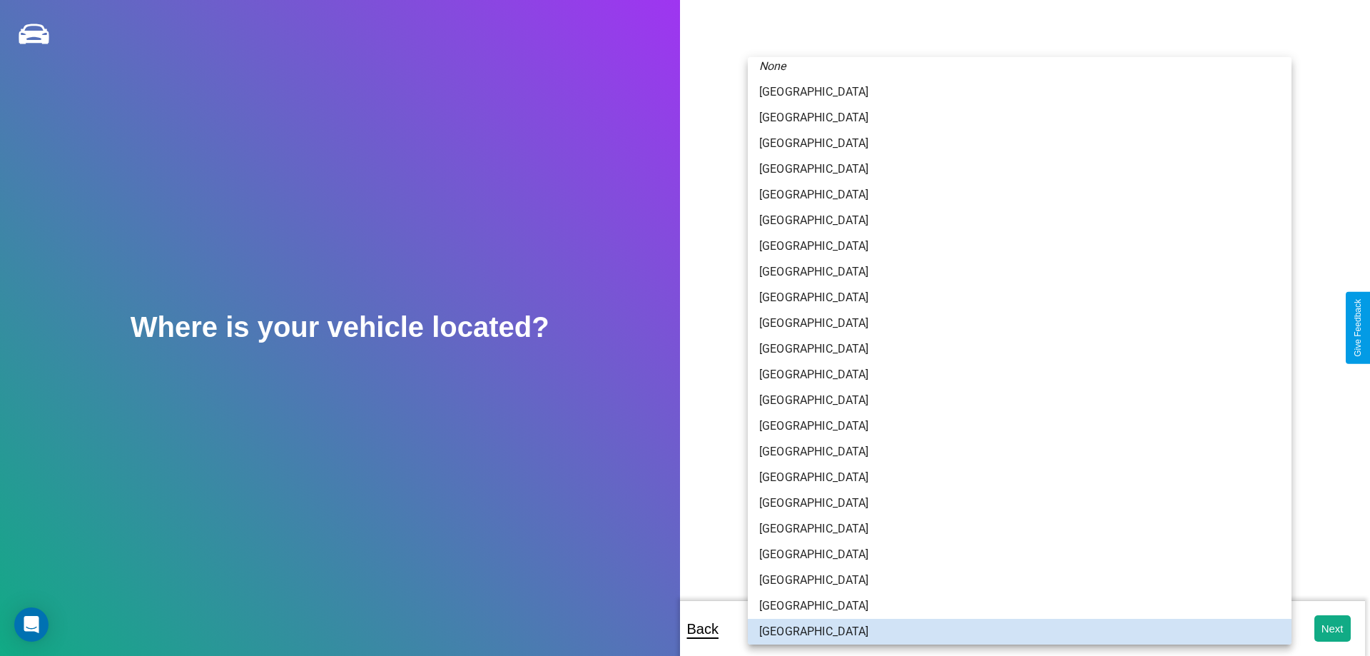
click at [1013, 400] on li "[GEOGRAPHIC_DATA]" at bounding box center [1020, 401] width 544 height 26
type input "*****"
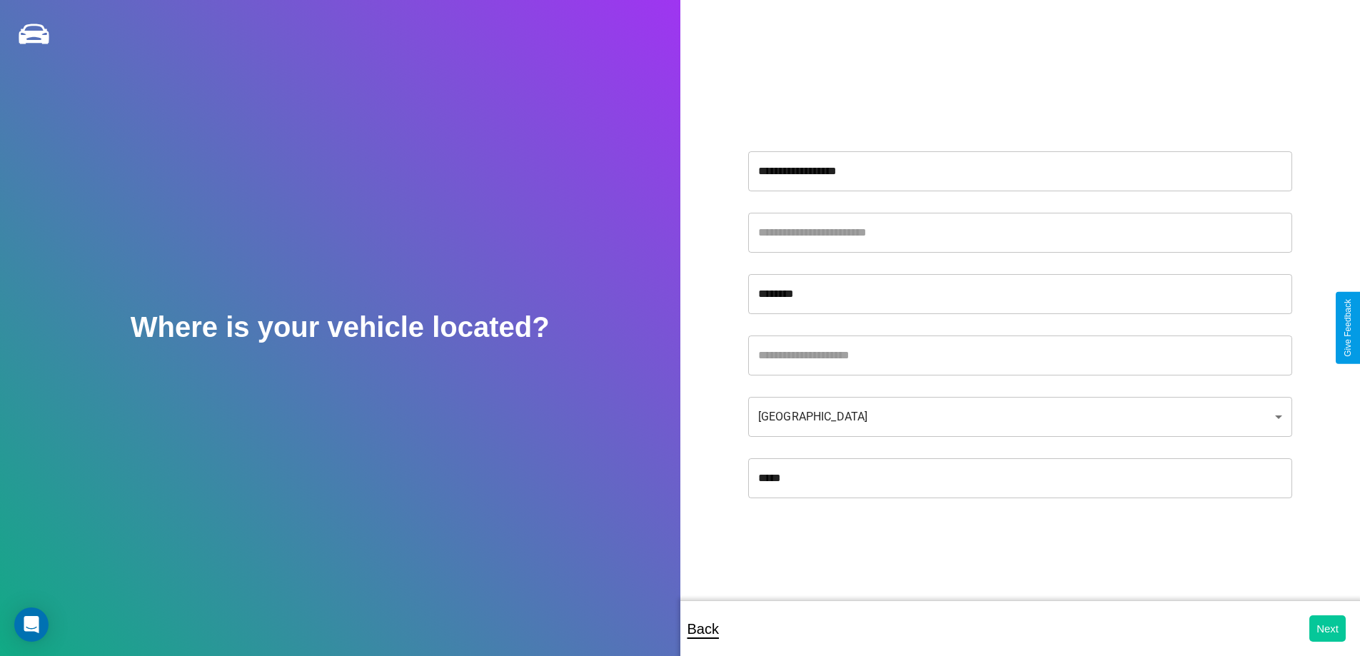
click at [1327, 628] on button "Next" at bounding box center [1327, 628] width 36 height 26
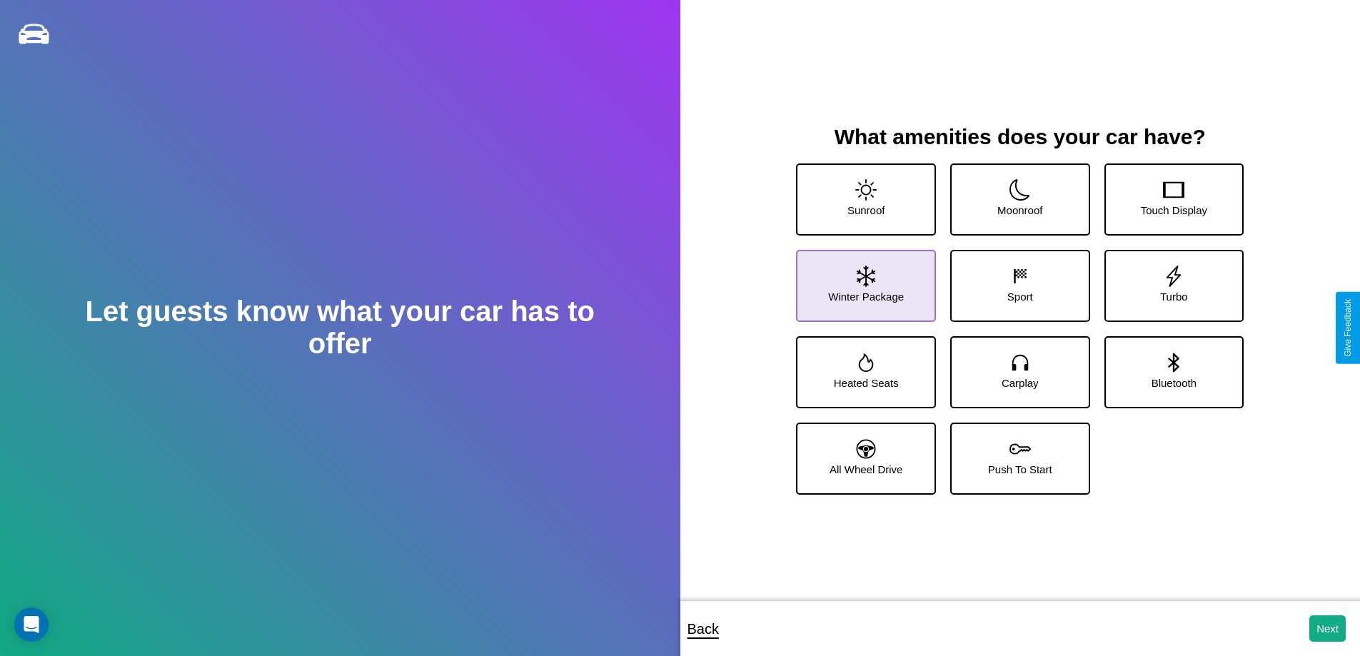
click at [864, 280] on icon at bounding box center [865, 275] width 19 height 21
click at [1014, 452] on icon at bounding box center [1019, 448] width 21 height 21
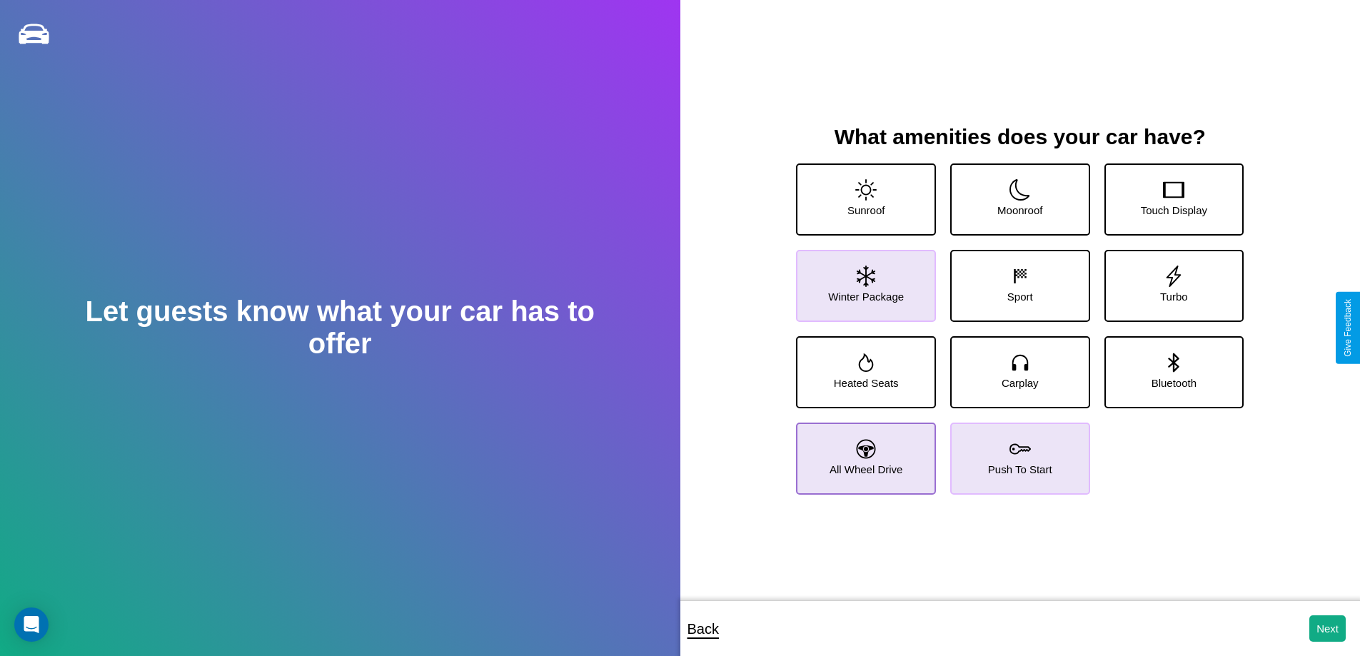
click at [864, 452] on icon at bounding box center [865, 448] width 19 height 19
click at [1014, 280] on icon at bounding box center [1019, 275] width 21 height 21
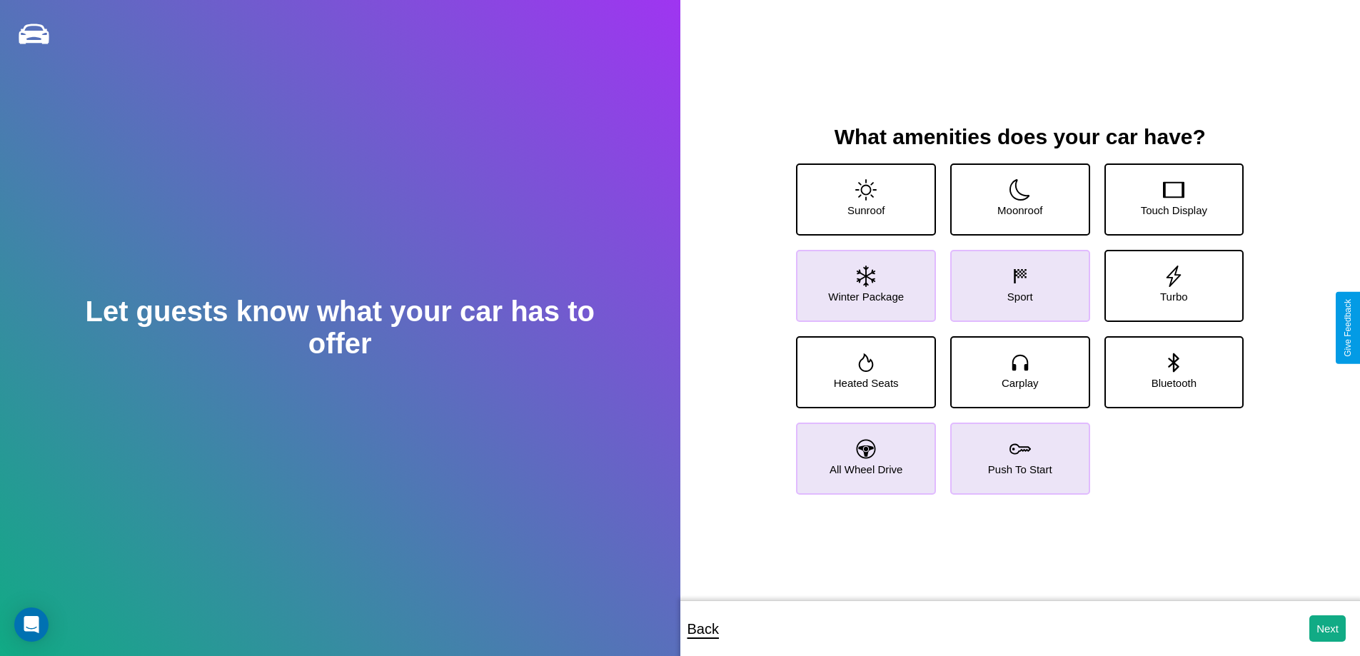
click at [864, 452] on icon at bounding box center [865, 448] width 19 height 19
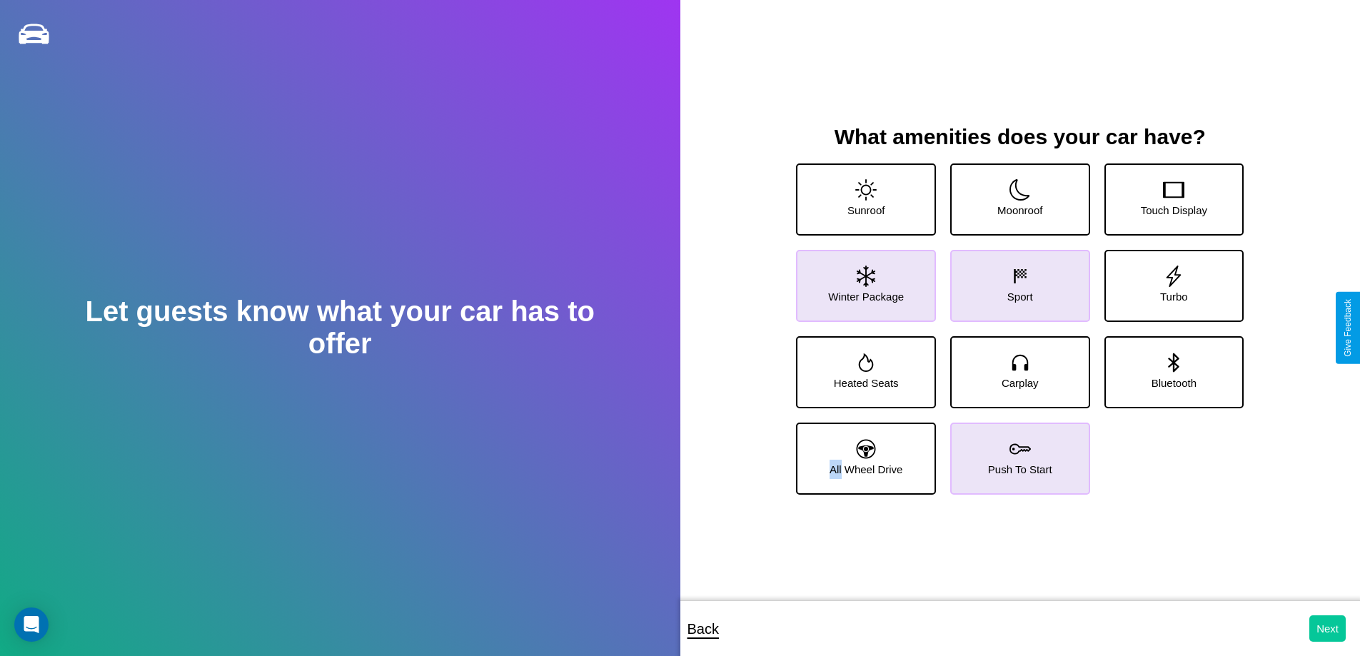
click at [1327, 628] on button "Next" at bounding box center [1327, 628] width 36 height 26
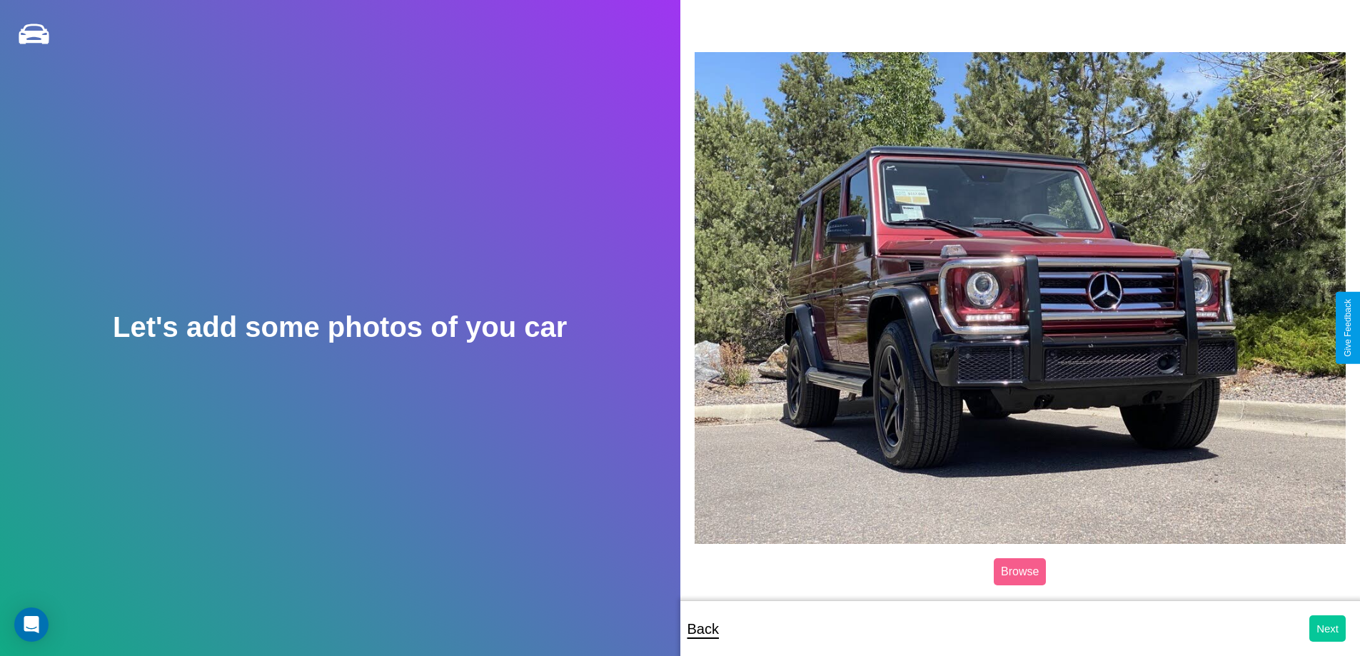
click at [1327, 628] on button "Next" at bounding box center [1327, 628] width 36 height 26
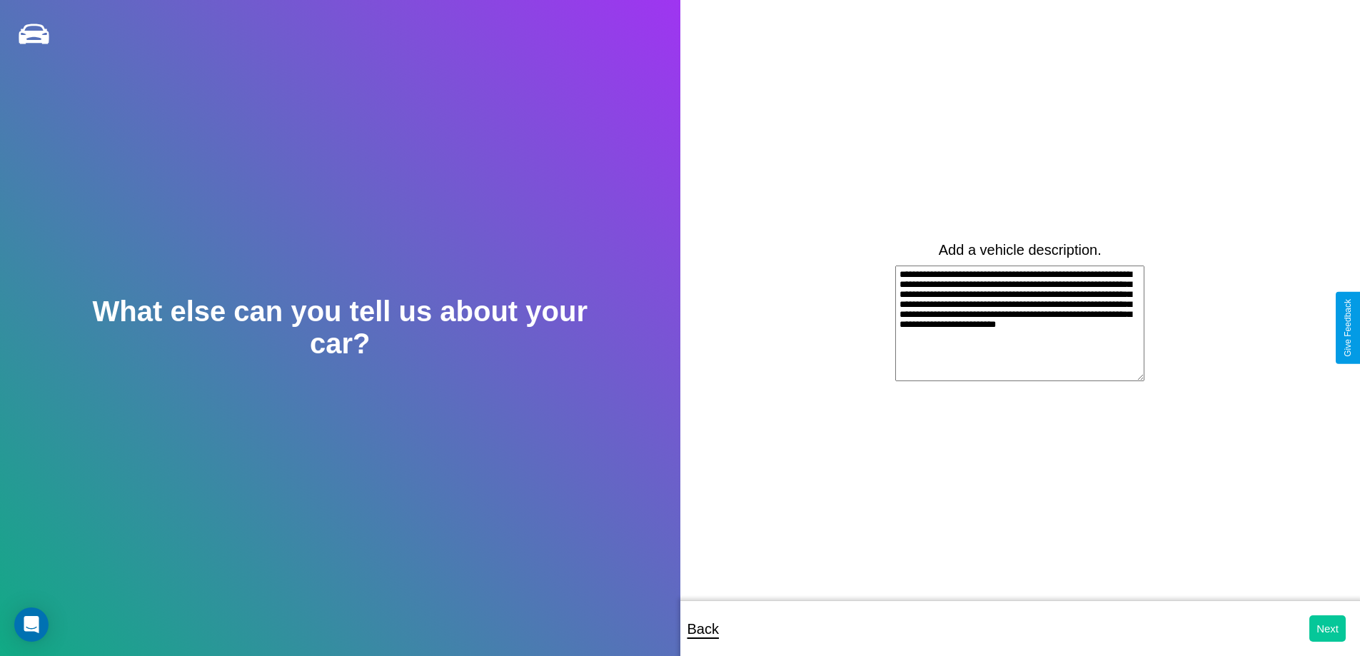
type textarea "**********"
click at [1327, 628] on button "Next" at bounding box center [1327, 628] width 36 height 26
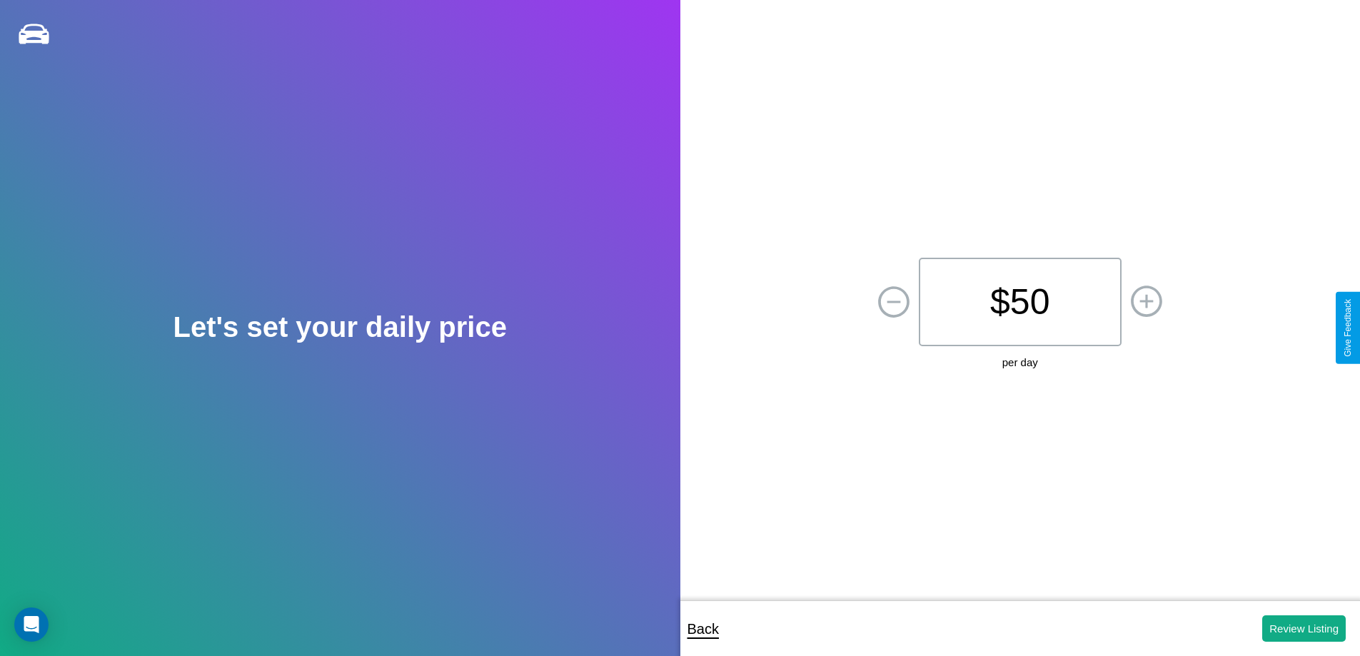
click at [1019, 302] on p "$ 50" at bounding box center [1019, 302] width 203 height 88
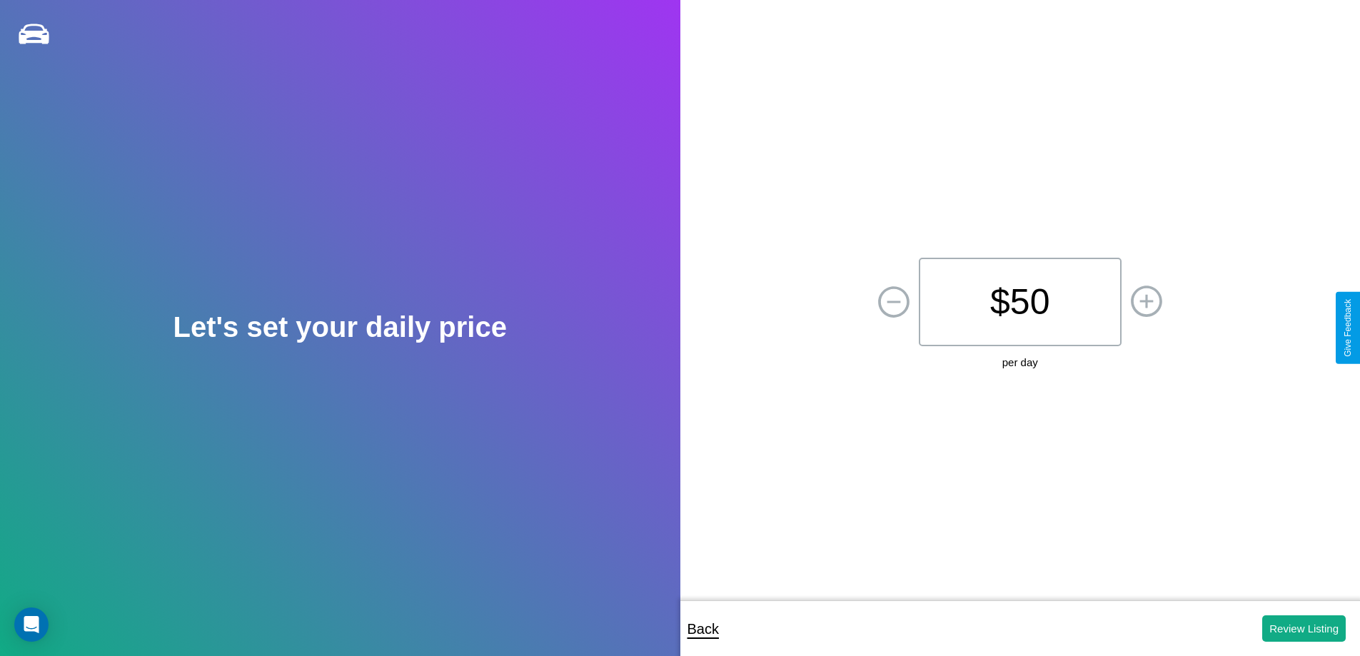
click at [1019, 302] on p "$ 50" at bounding box center [1019, 302] width 203 height 88
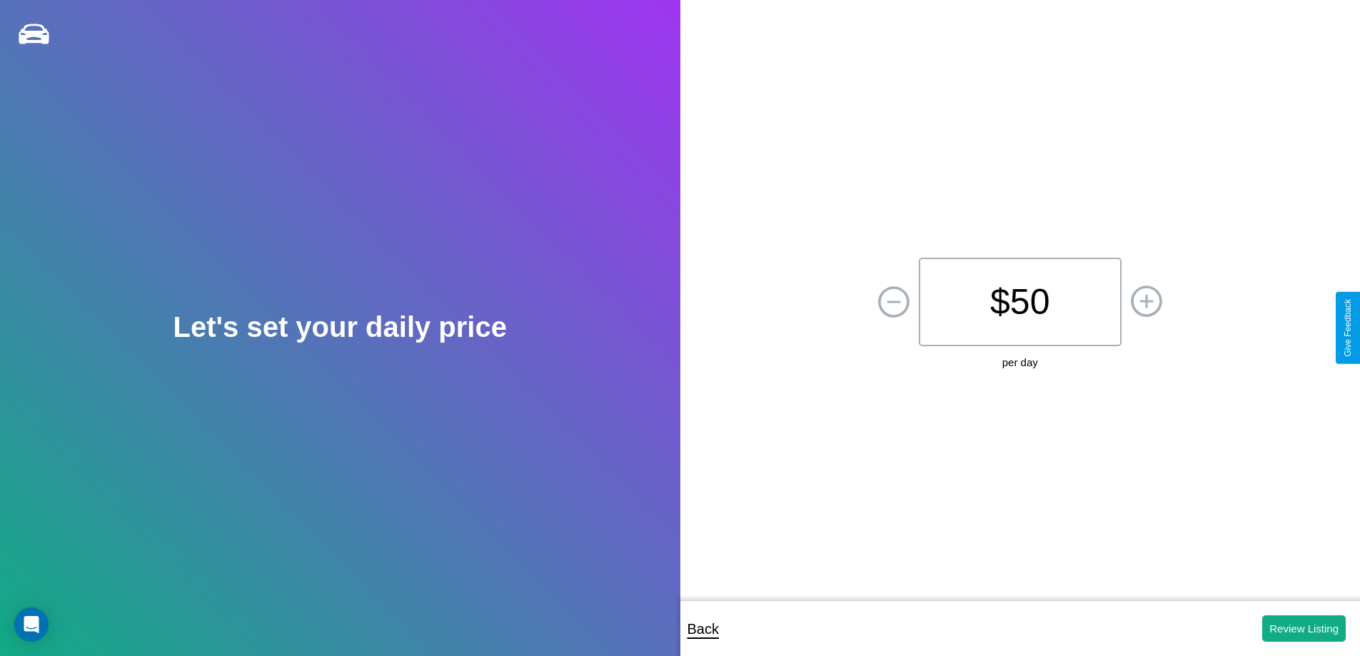
click at [1019, 302] on p "$ 50" at bounding box center [1019, 302] width 203 height 88
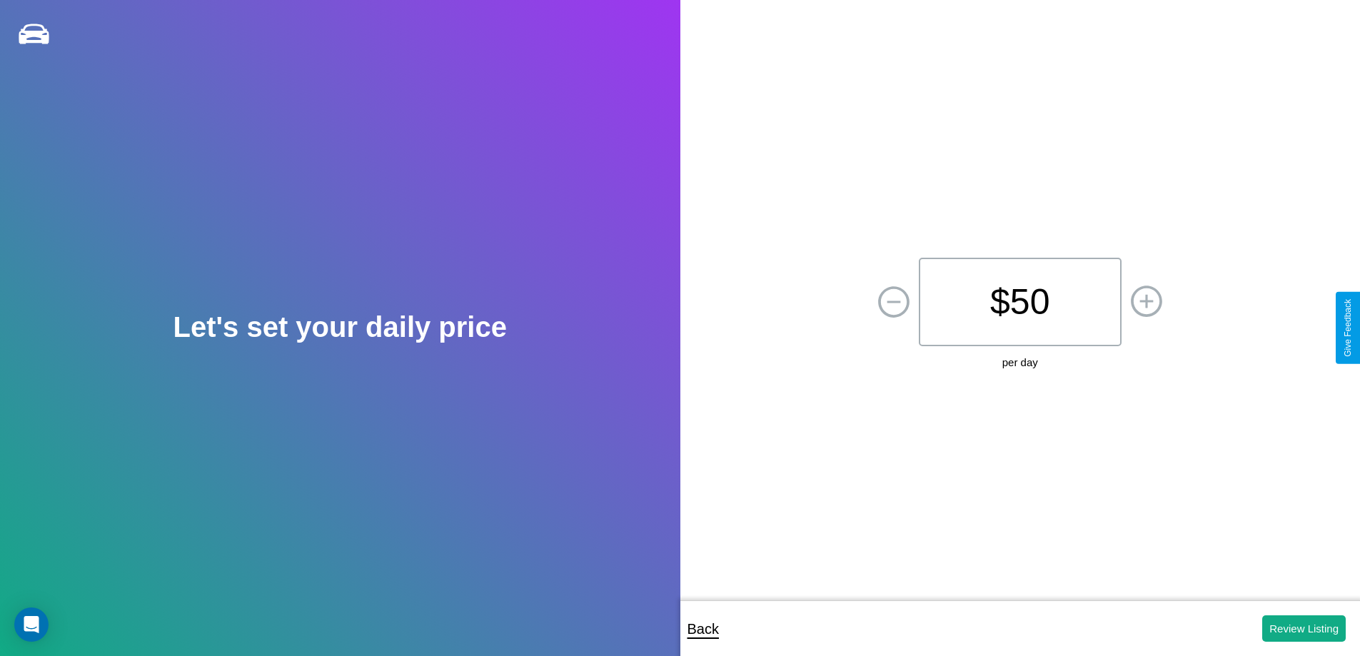
click at [1019, 302] on p "$ 50" at bounding box center [1019, 302] width 203 height 88
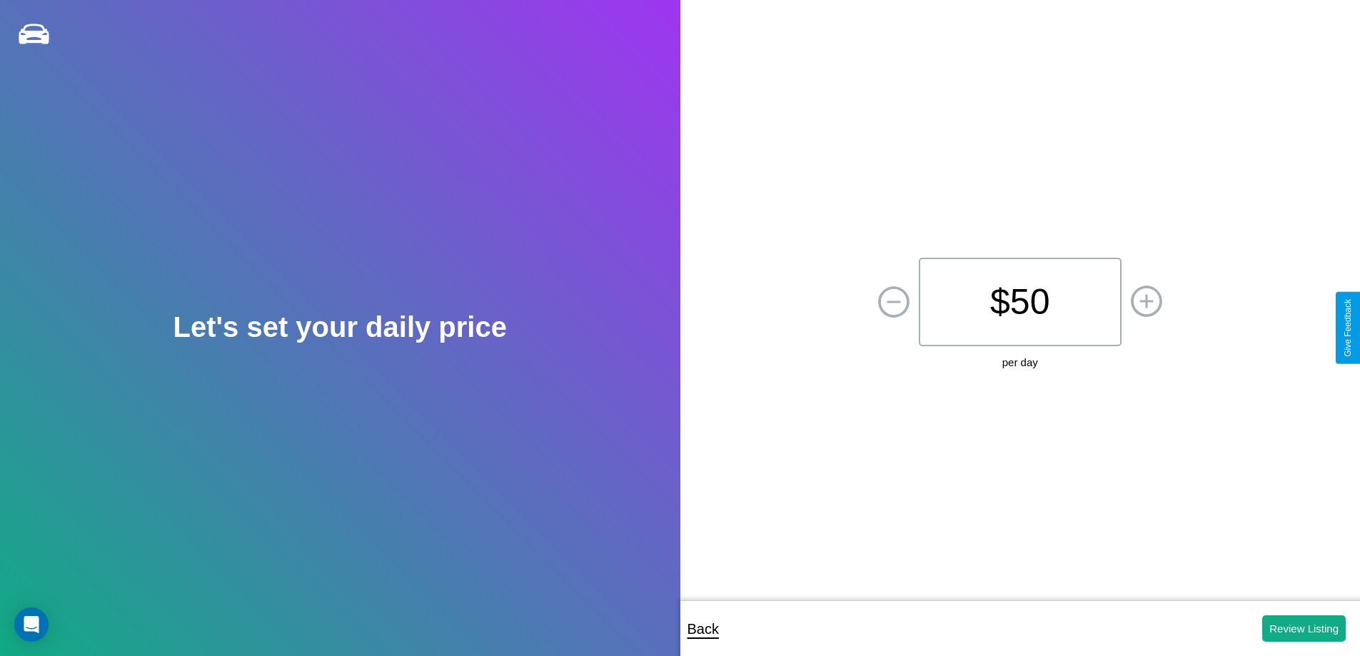
click at [1019, 302] on p "$ 50" at bounding box center [1019, 302] width 203 height 88
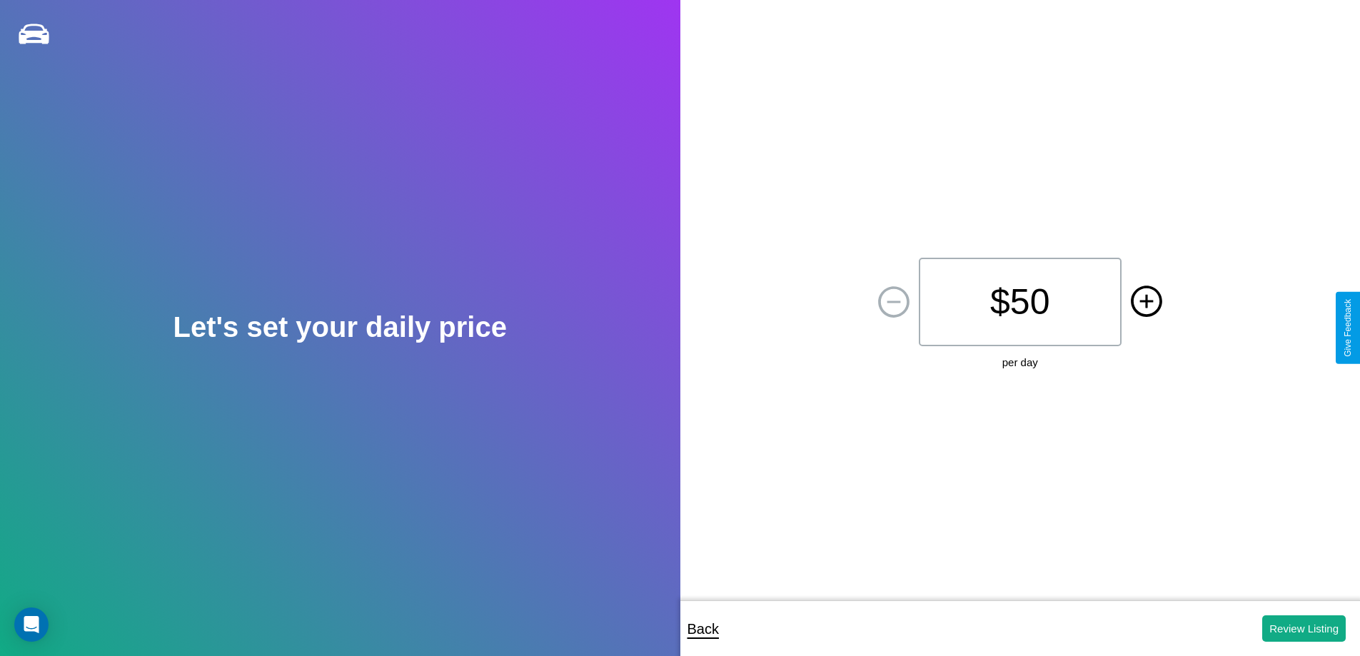
click at [1145, 302] on icon at bounding box center [1146, 301] width 14 height 14
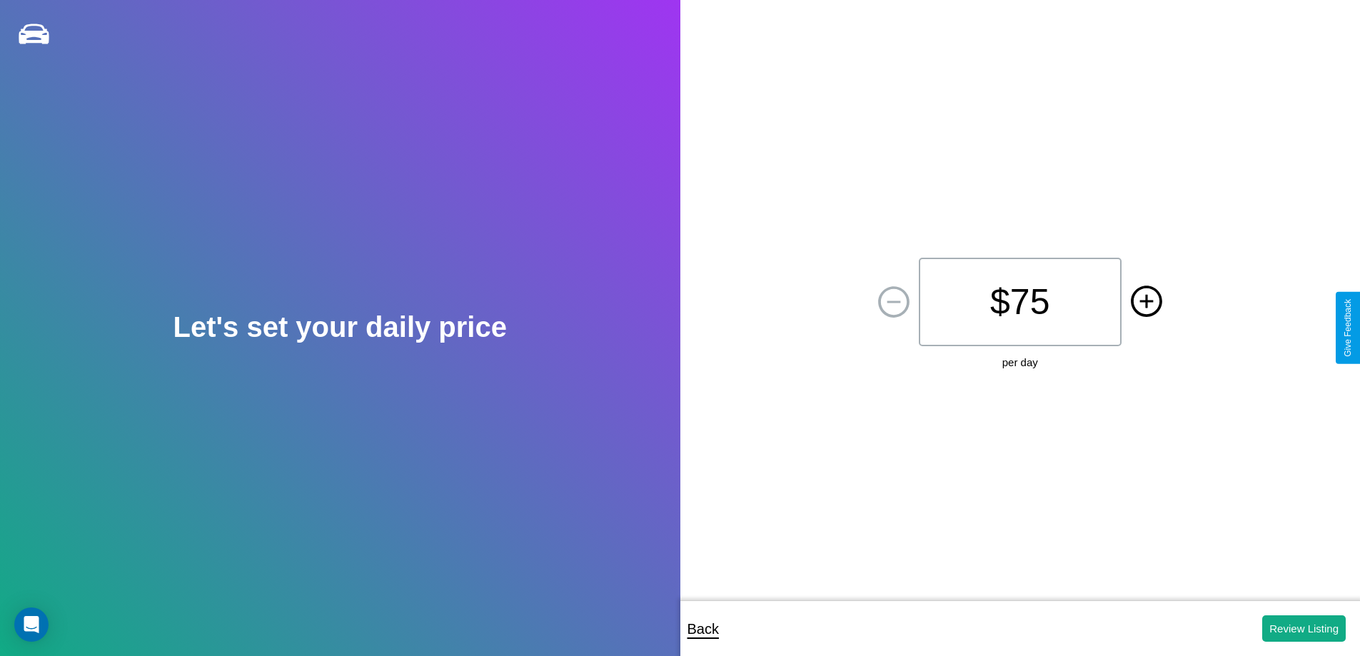
click at [1145, 302] on icon at bounding box center [1146, 301] width 14 height 14
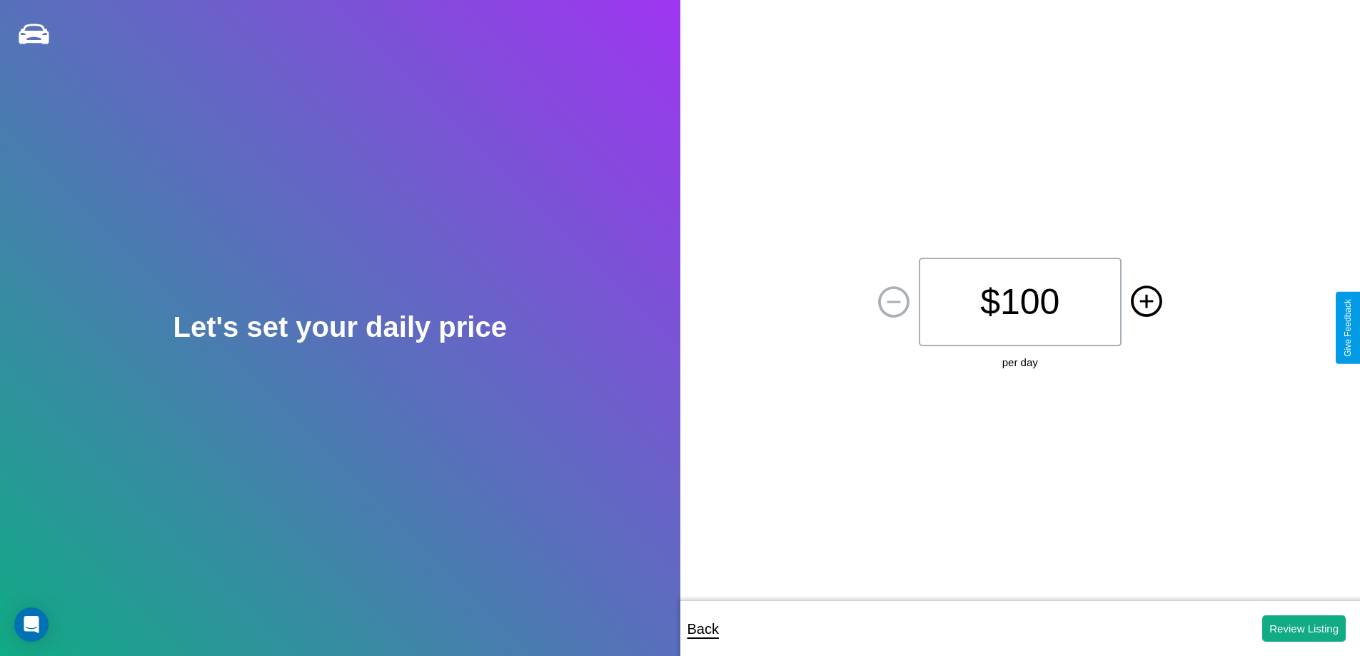
click at [1145, 302] on icon at bounding box center [1146, 301] width 14 height 14
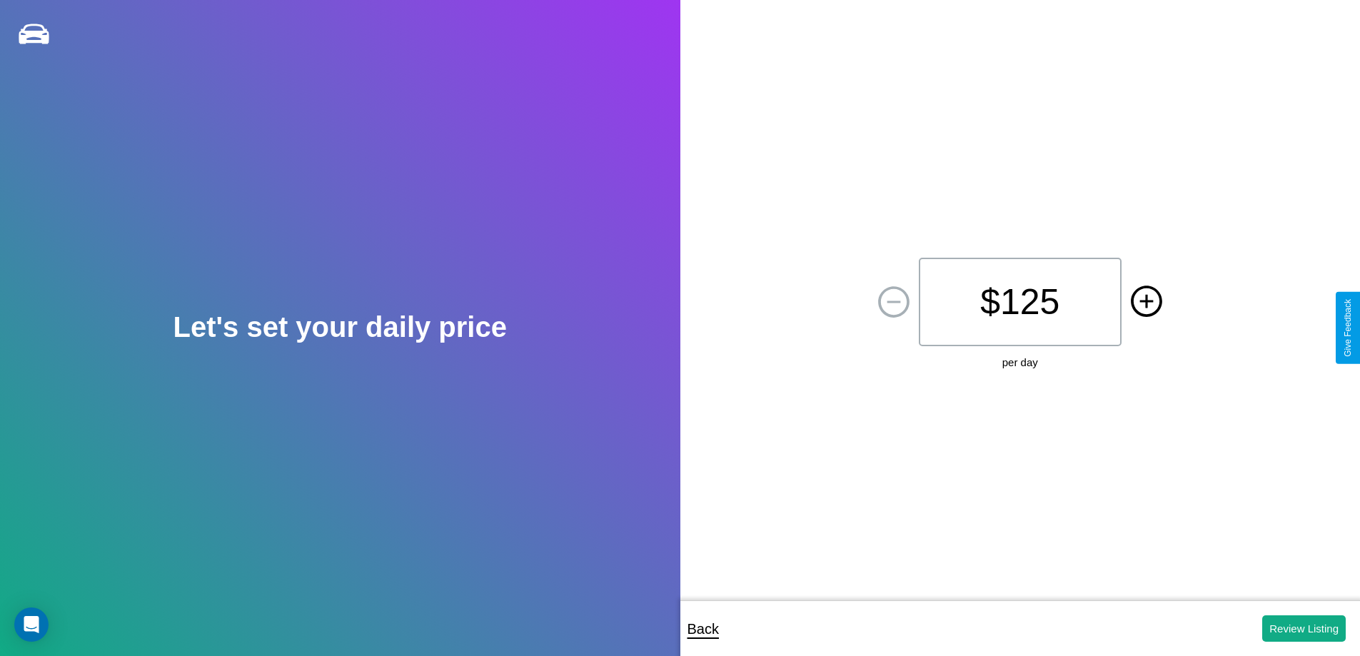
click at [1145, 302] on icon at bounding box center [1146, 301] width 14 height 14
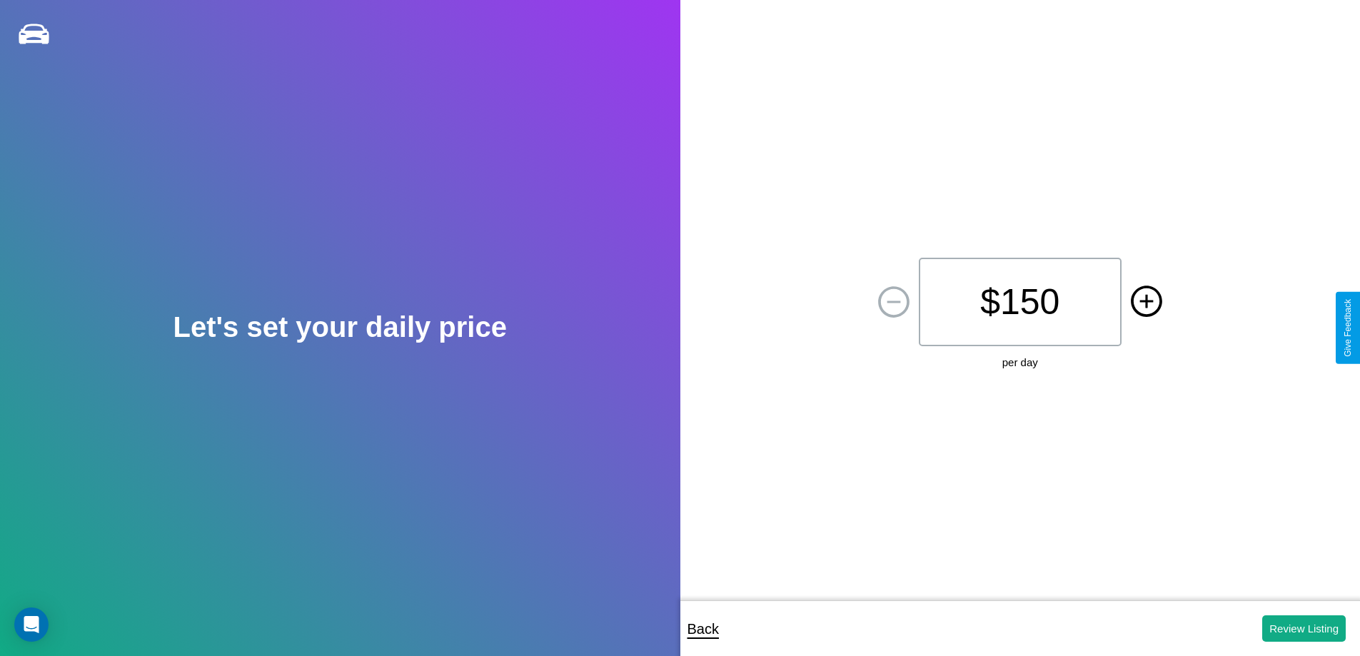
click at [1145, 302] on icon at bounding box center [1146, 301] width 14 height 14
click at [1303, 628] on button "Review Listing" at bounding box center [1303, 628] width 83 height 26
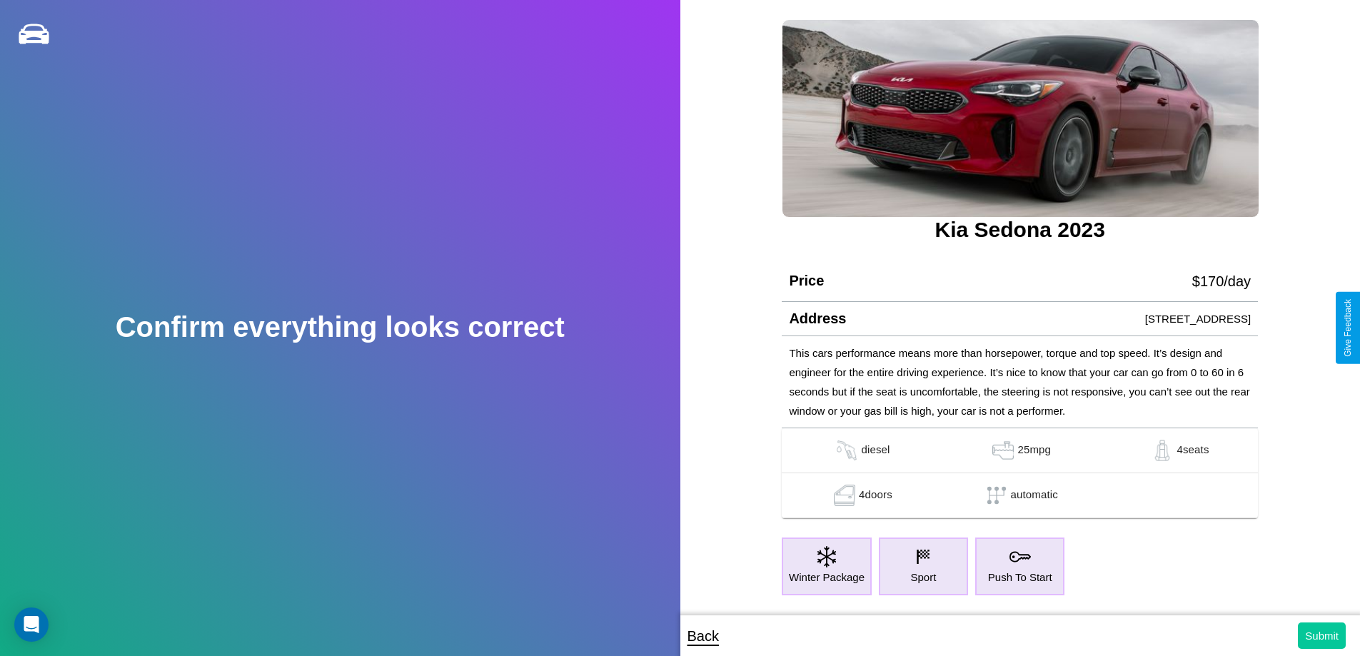
click at [1321, 635] on button "Submit" at bounding box center [1321, 635] width 48 height 26
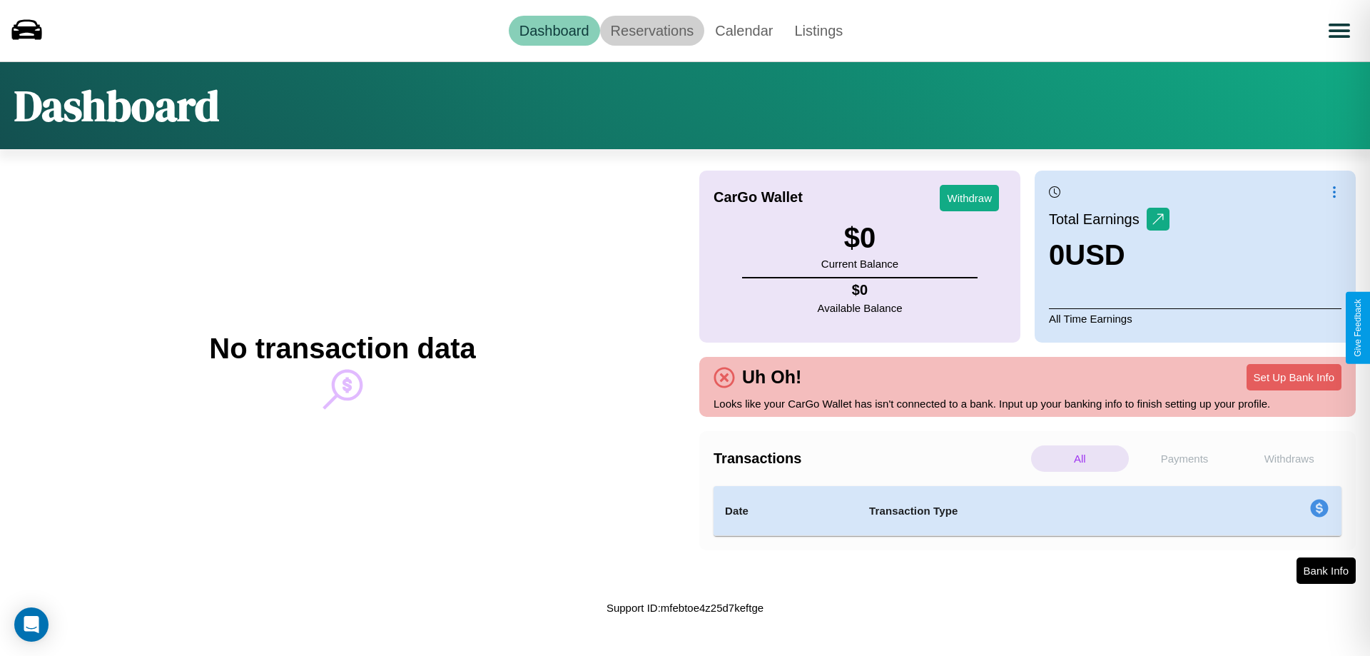
click at [652, 30] on link "Reservations" at bounding box center [652, 31] width 105 height 30
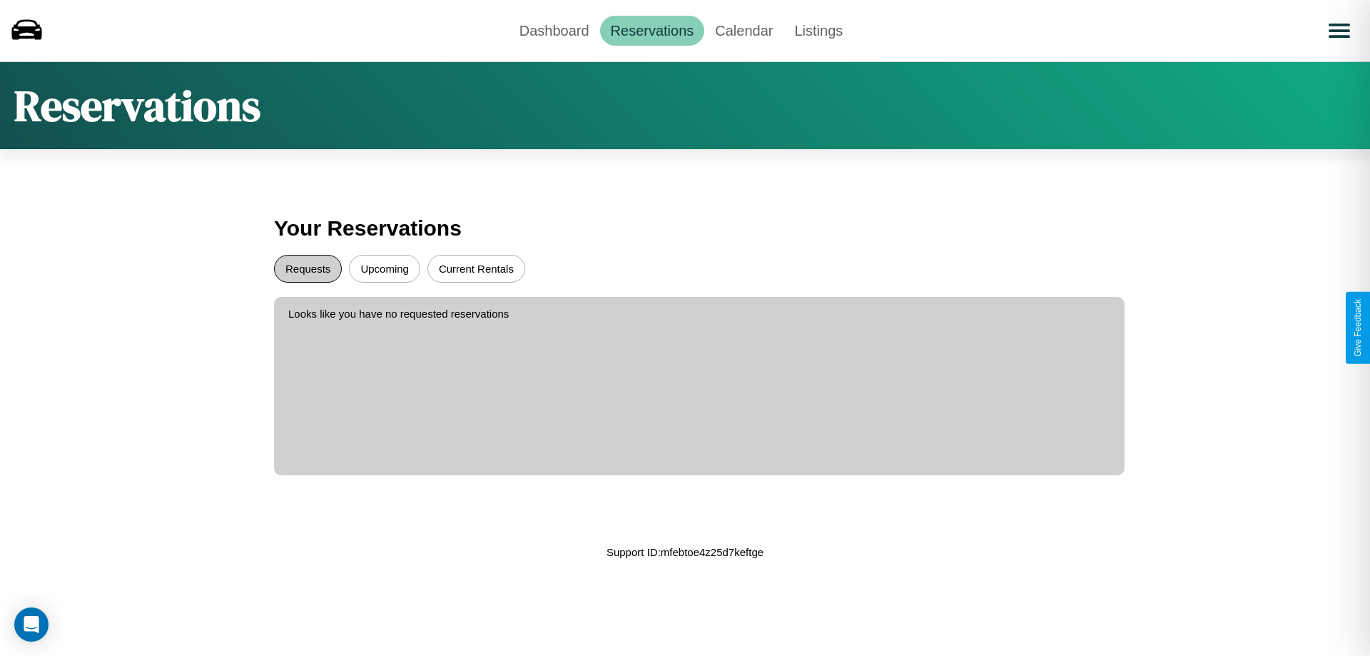
click at [308, 268] on button "Requests" at bounding box center [308, 269] width 68 height 28
click at [385, 268] on button "Upcoming" at bounding box center [384, 269] width 71 height 28
click at [554, 30] on link "Dashboard" at bounding box center [554, 31] width 91 height 30
